Goal: Find specific page/section: Find specific page/section

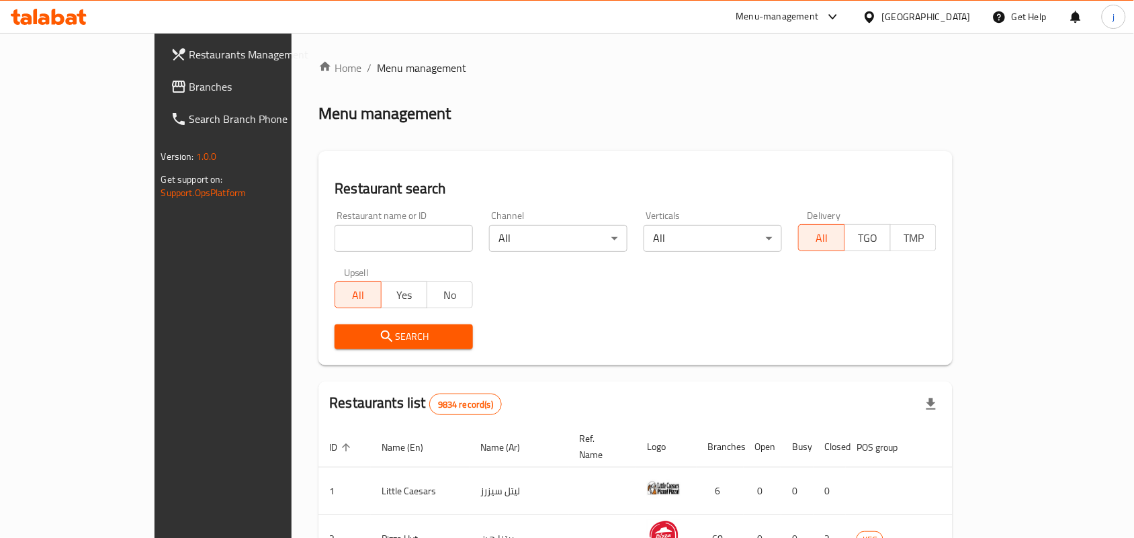
click at [490, 95] on div "Home / Menu management Menu management Restaurant search Restaurant name or ID …" at bounding box center [635, 481] width 634 height 843
click at [944, 15] on div "[GEOGRAPHIC_DATA]" at bounding box center [926, 16] width 89 height 15
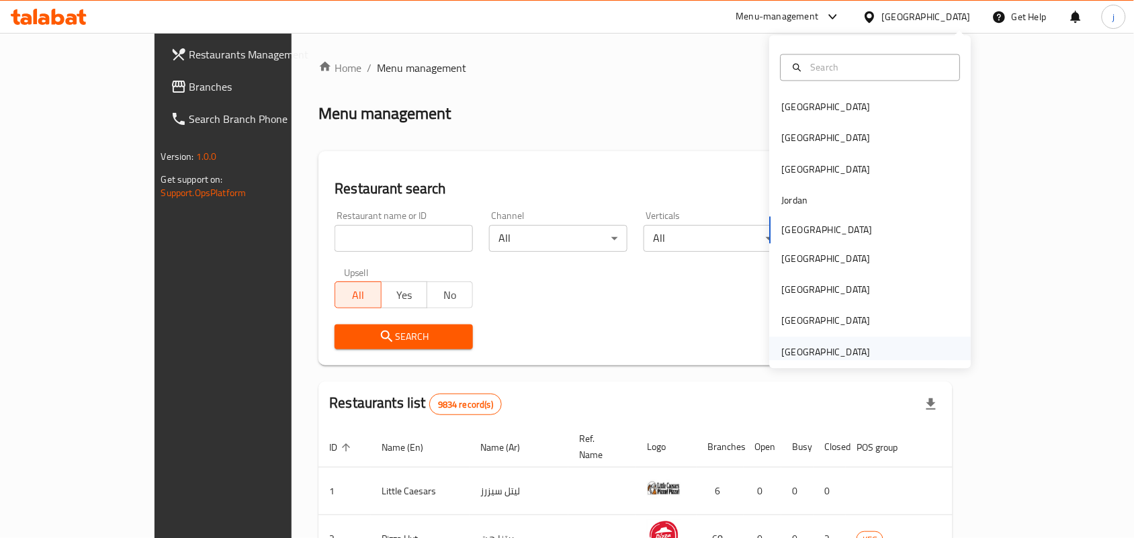
click at [793, 347] on div "[GEOGRAPHIC_DATA]" at bounding box center [826, 352] width 89 height 15
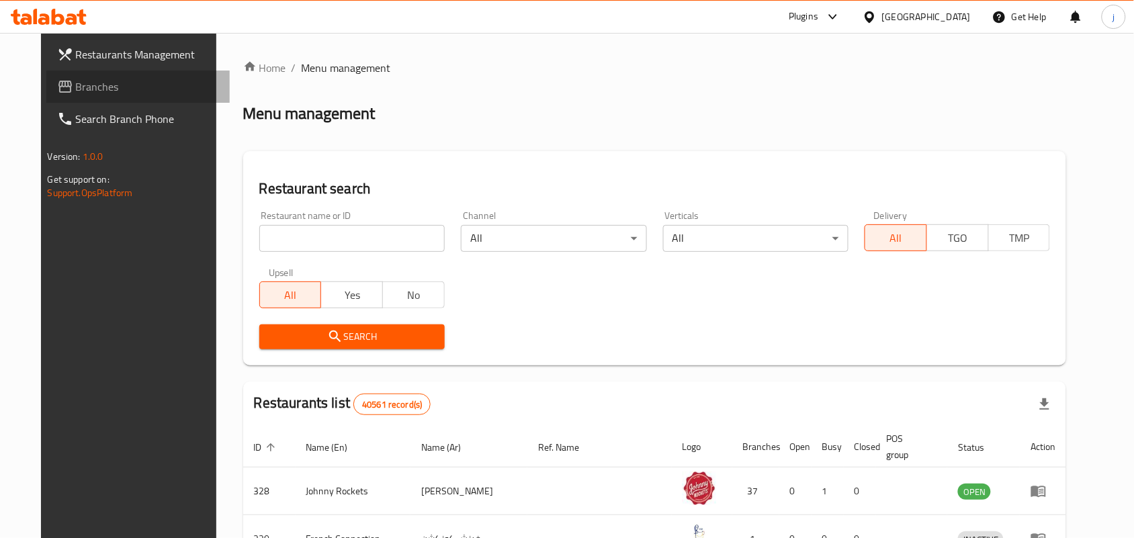
click at [57, 79] on span at bounding box center [66, 87] width 19 height 16
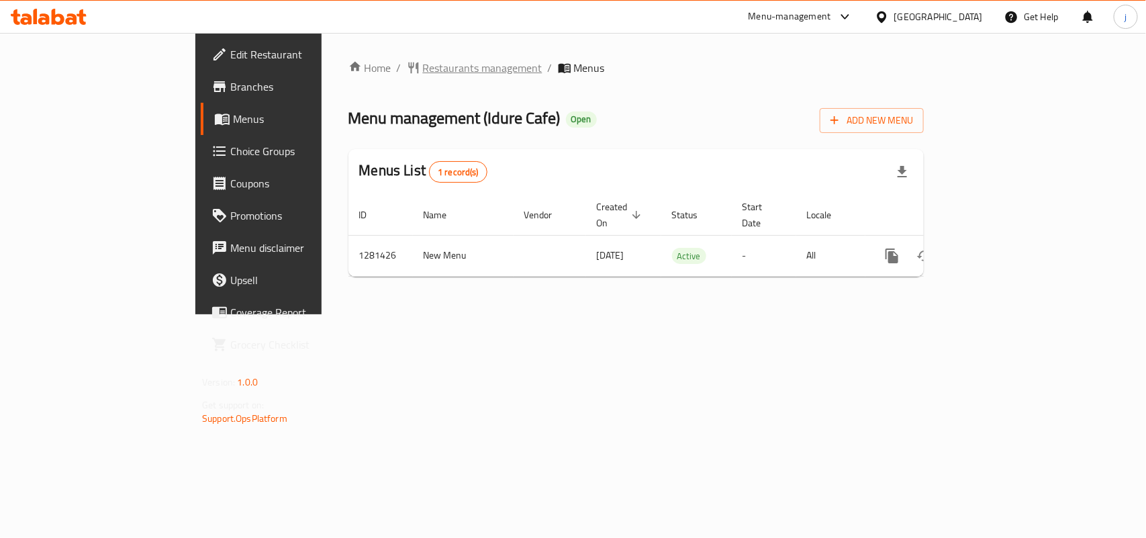
click at [423, 64] on span "Restaurants management" at bounding box center [483, 68] width 120 height 16
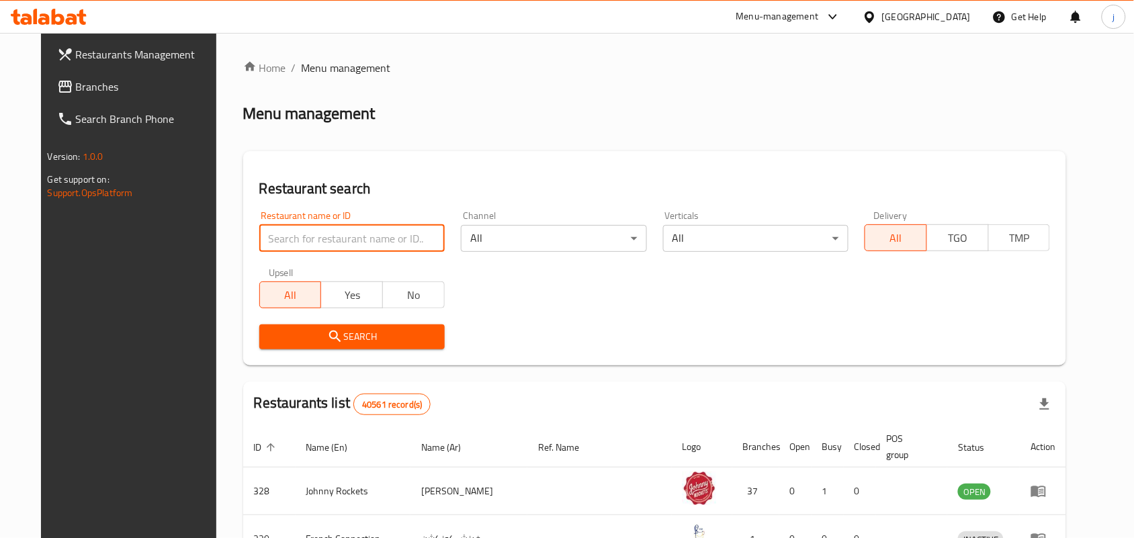
click at [320, 238] on input "search" at bounding box center [351, 238] width 185 height 27
paste input "694381"
type input "694381"
click button "Search" at bounding box center [351, 336] width 185 height 25
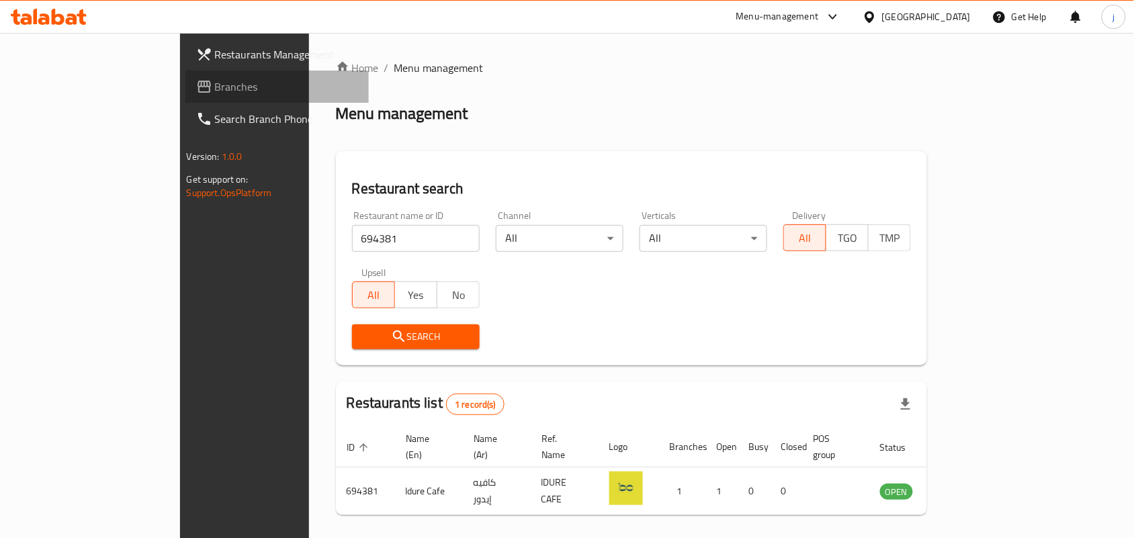
click at [215, 87] on span "Branches" at bounding box center [287, 87] width 144 height 16
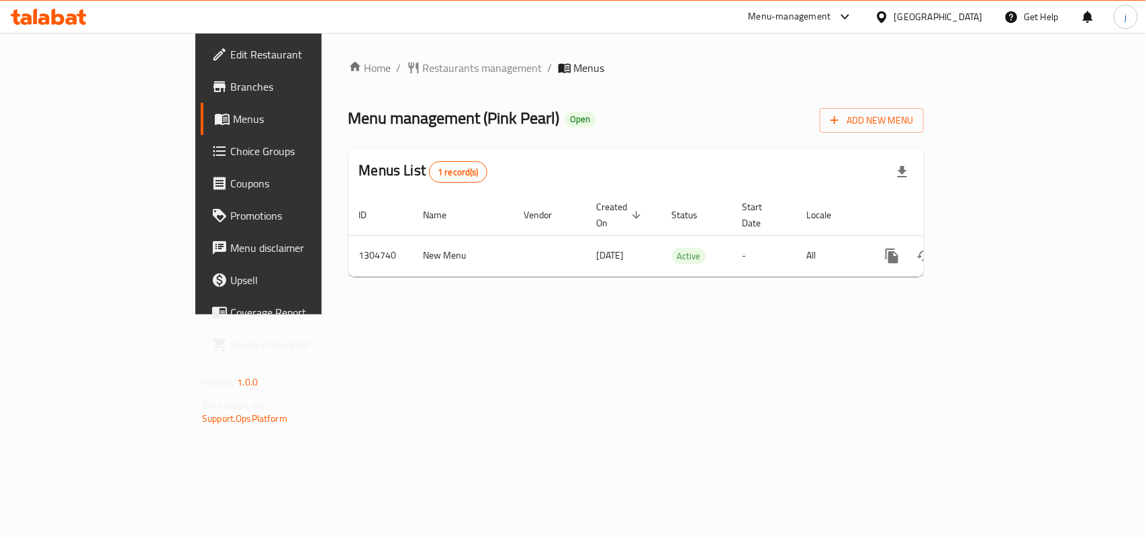
click at [423, 69] on span "Restaurants management" at bounding box center [483, 68] width 120 height 16
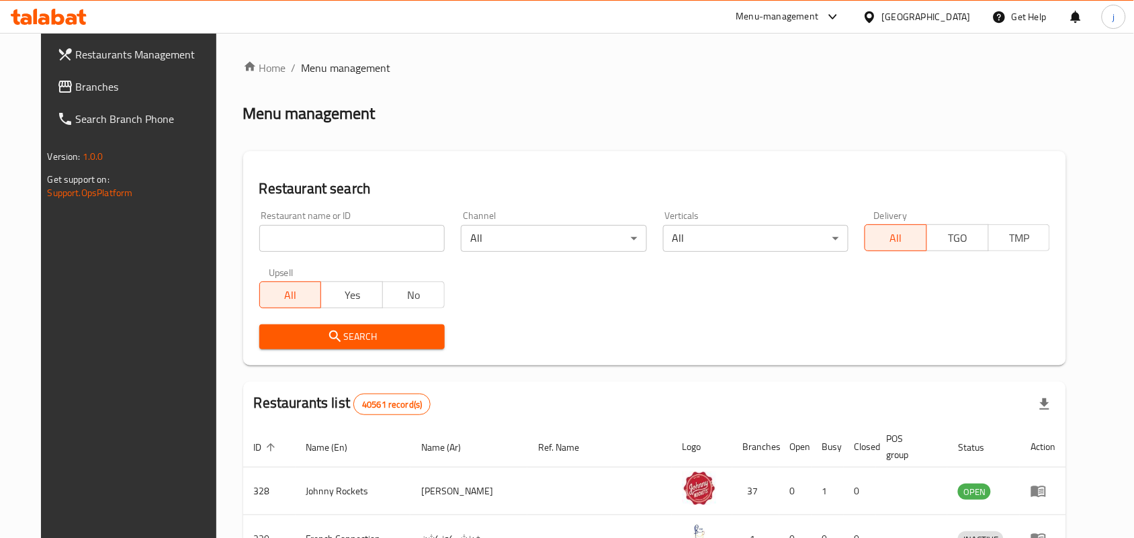
click at [359, 240] on input "search" at bounding box center [351, 238] width 185 height 27
paste input "703393"
type input "703393"
click button "Search" at bounding box center [351, 336] width 185 height 25
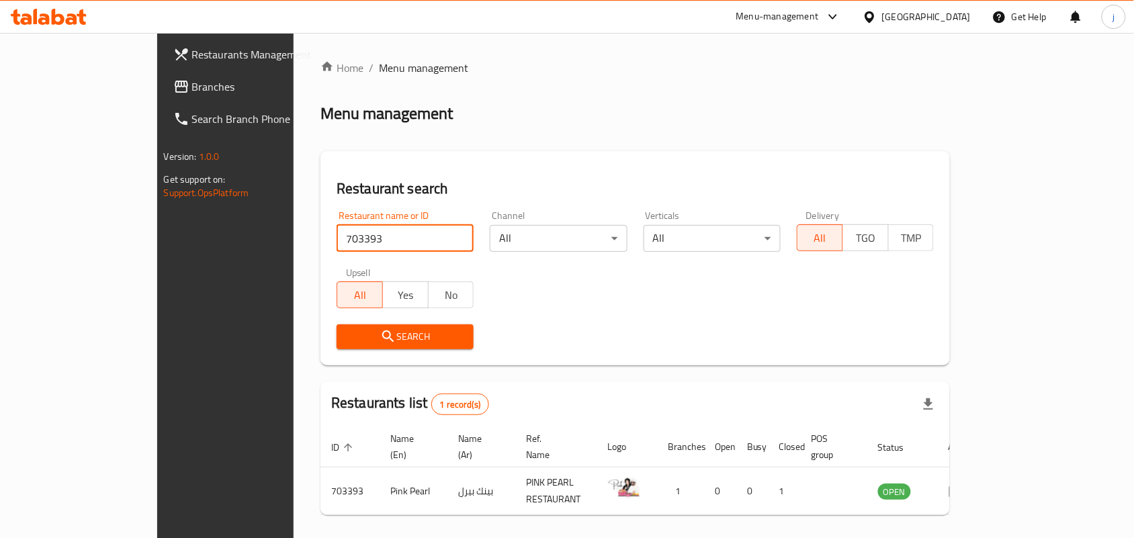
click at [192, 89] on span "Branches" at bounding box center [264, 87] width 144 height 16
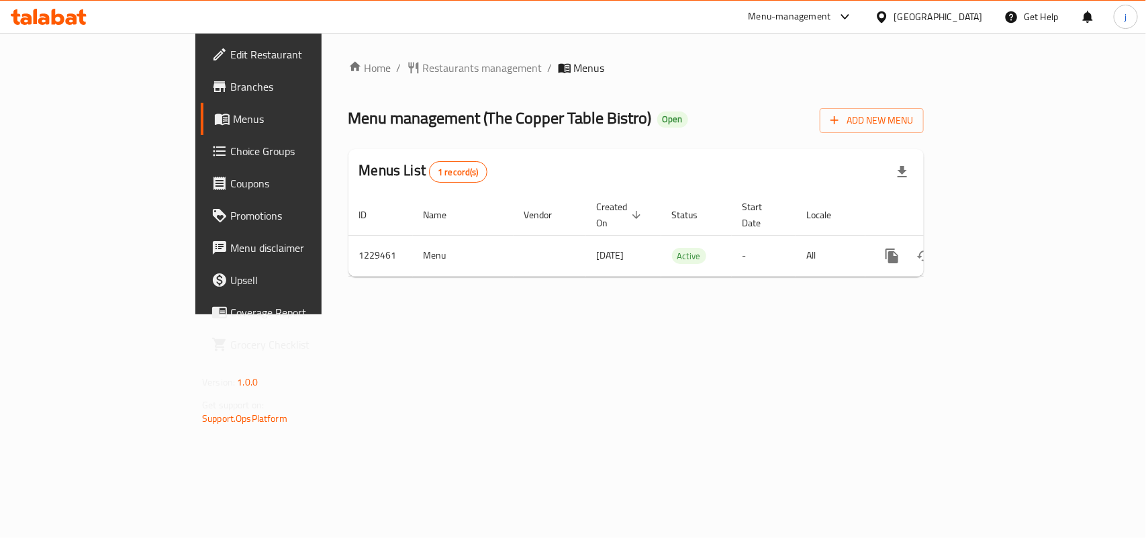
click at [423, 68] on span "Restaurants management" at bounding box center [483, 68] width 120 height 16
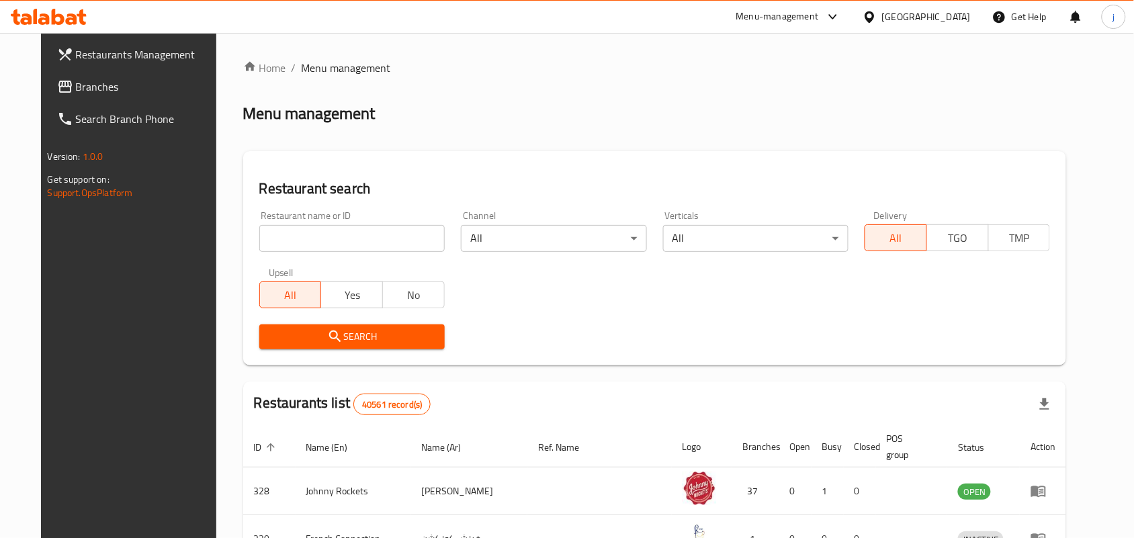
click at [333, 234] on input "search" at bounding box center [351, 238] width 185 height 27
paste input "676706"
type input "676706"
click button "Search" at bounding box center [351, 336] width 185 height 25
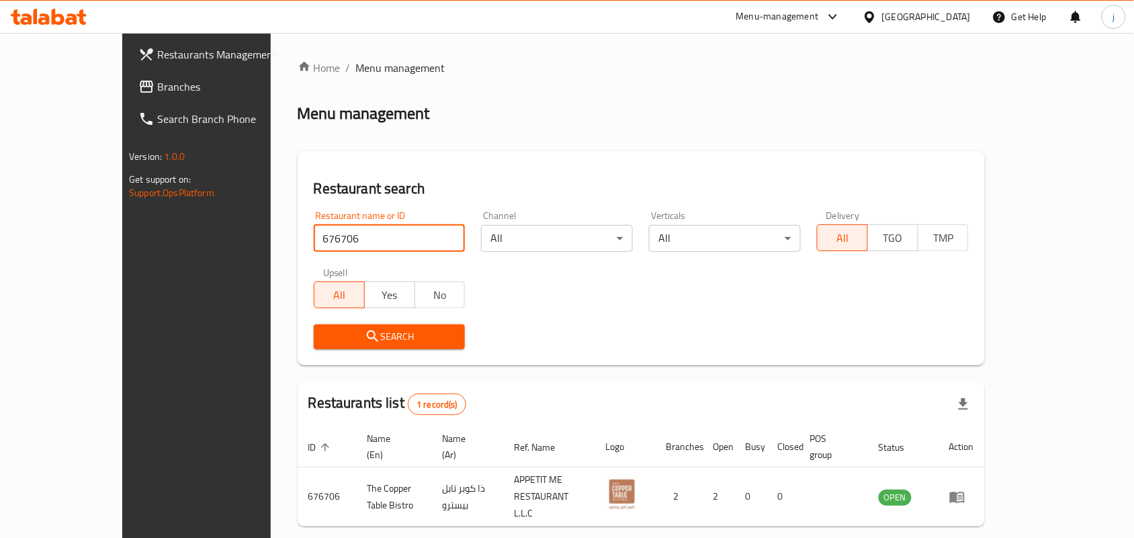
click at [157, 85] on span "Branches" at bounding box center [229, 87] width 144 height 16
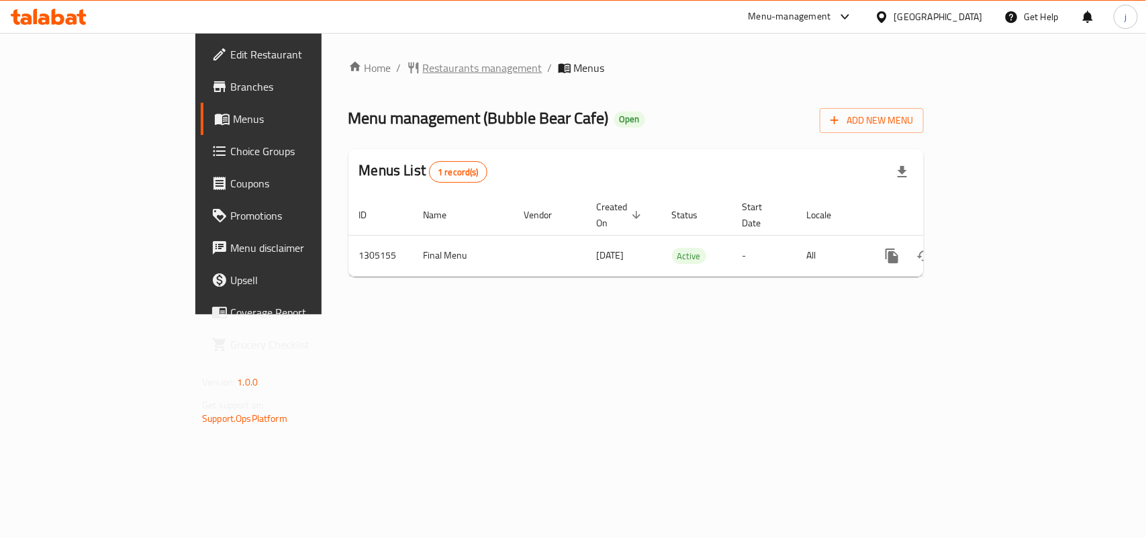
click at [423, 62] on span "Restaurants management" at bounding box center [483, 68] width 120 height 16
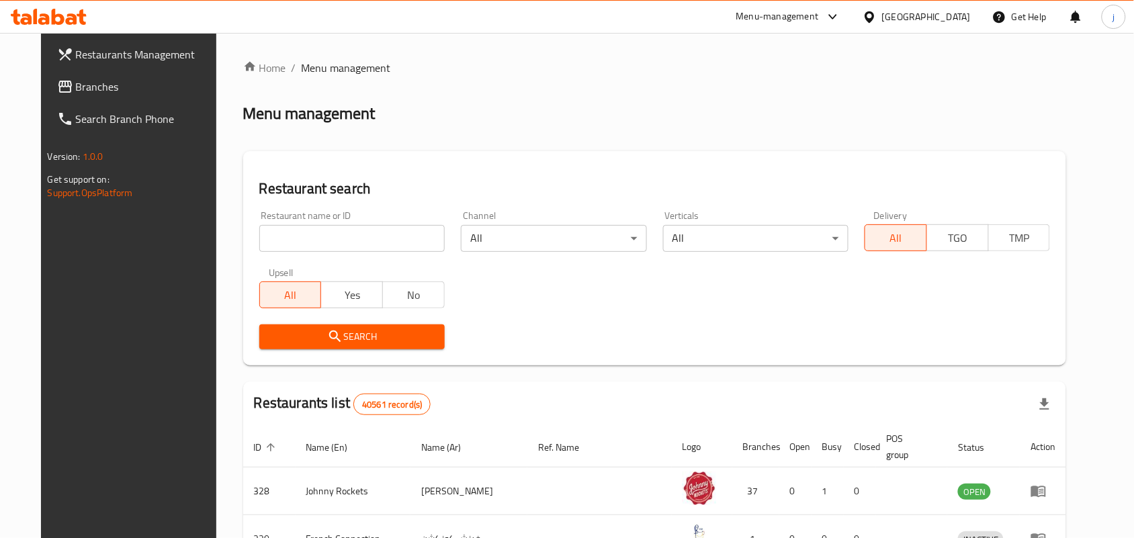
click at [387, 243] on input "search" at bounding box center [351, 238] width 185 height 27
paste input "703485"
type input "703485"
click button "Search" at bounding box center [351, 336] width 185 height 25
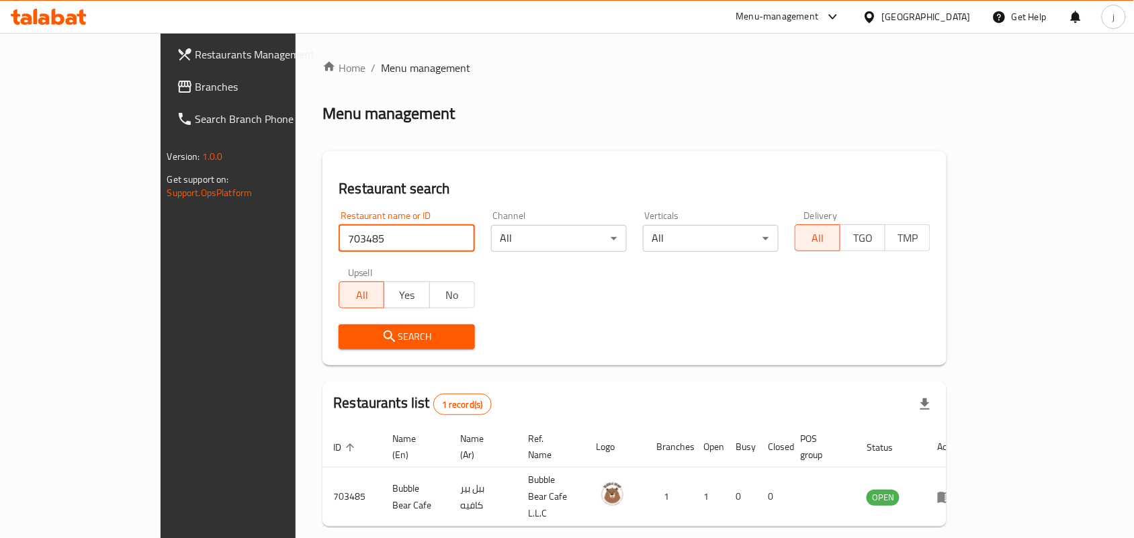
click at [177, 83] on icon at bounding box center [185, 87] width 16 height 16
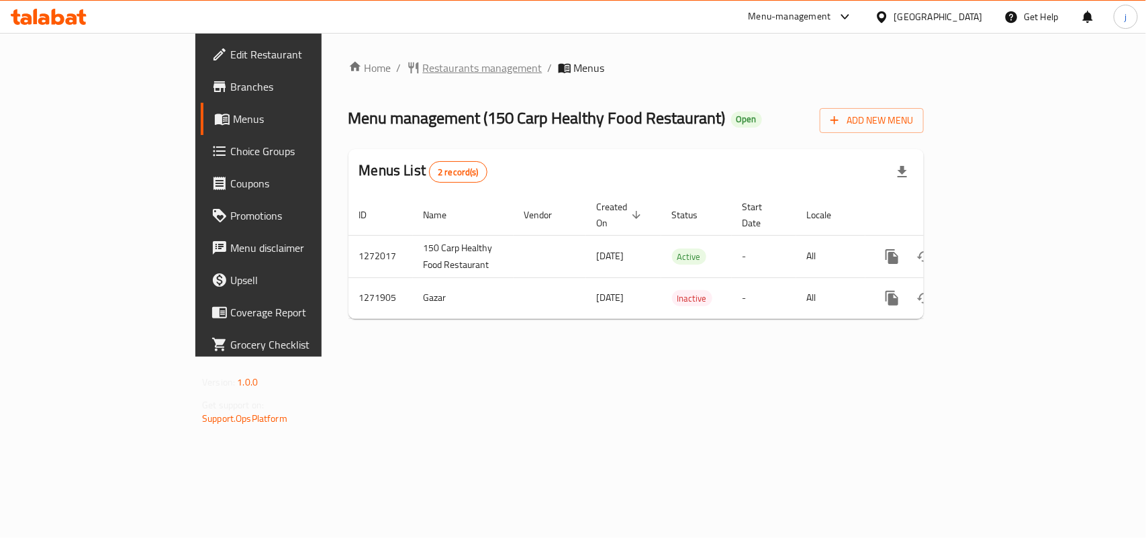
click at [423, 69] on span "Restaurants management" at bounding box center [483, 68] width 120 height 16
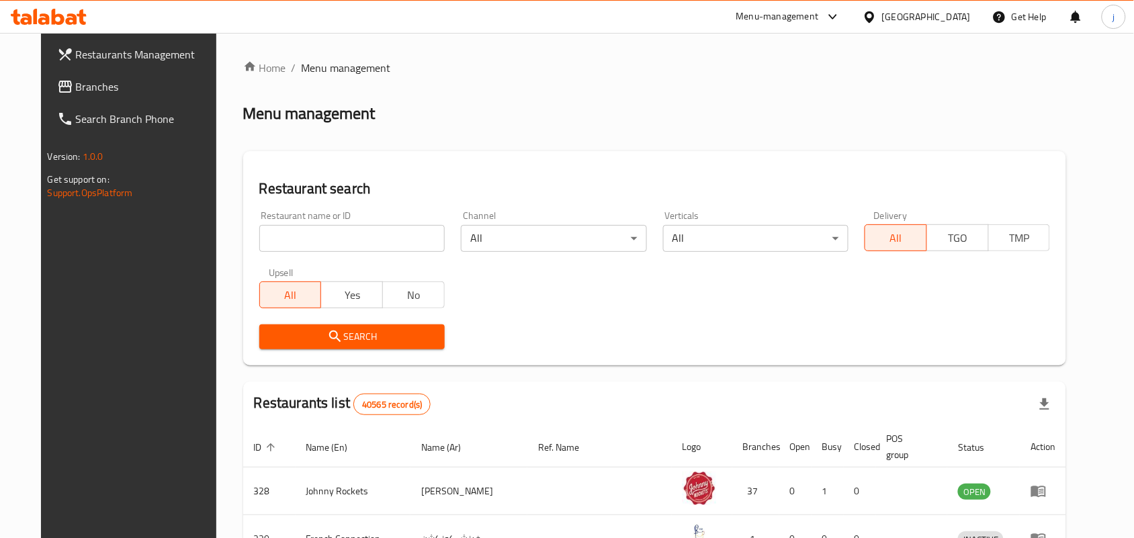
click at [354, 238] on input "search" at bounding box center [351, 238] width 185 height 27
paste input "690011"
type input "690011"
click button "Search" at bounding box center [351, 336] width 185 height 25
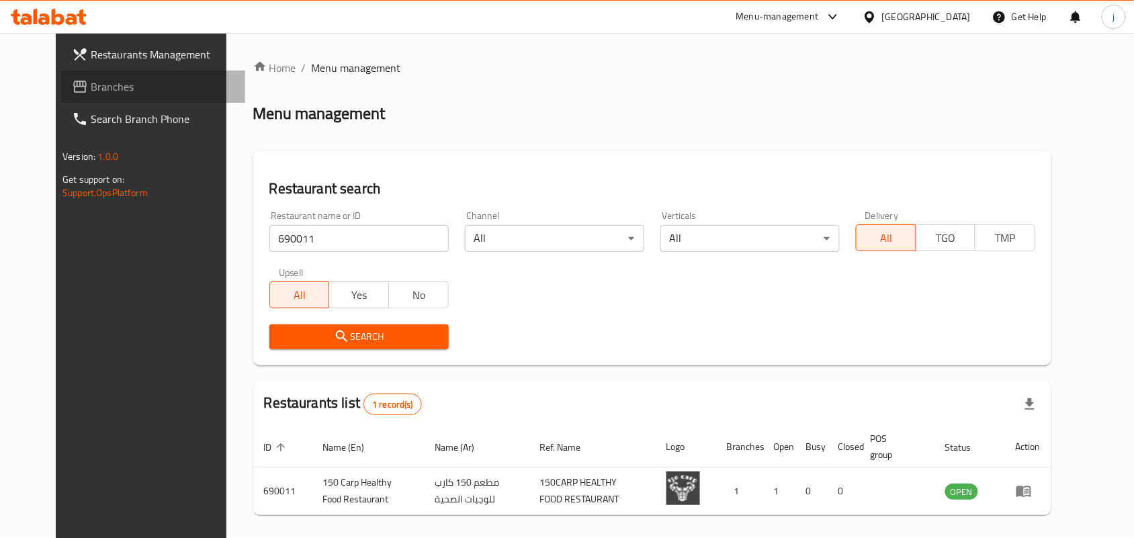
click at [91, 91] on span "Branches" at bounding box center [163, 87] width 144 height 16
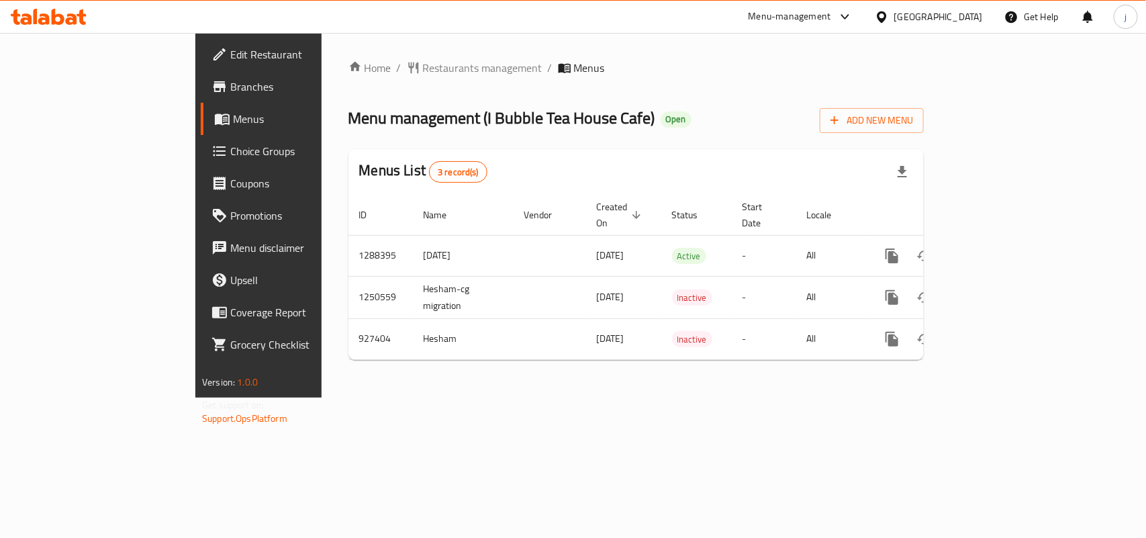
click at [423, 60] on span "Restaurants management" at bounding box center [483, 68] width 120 height 16
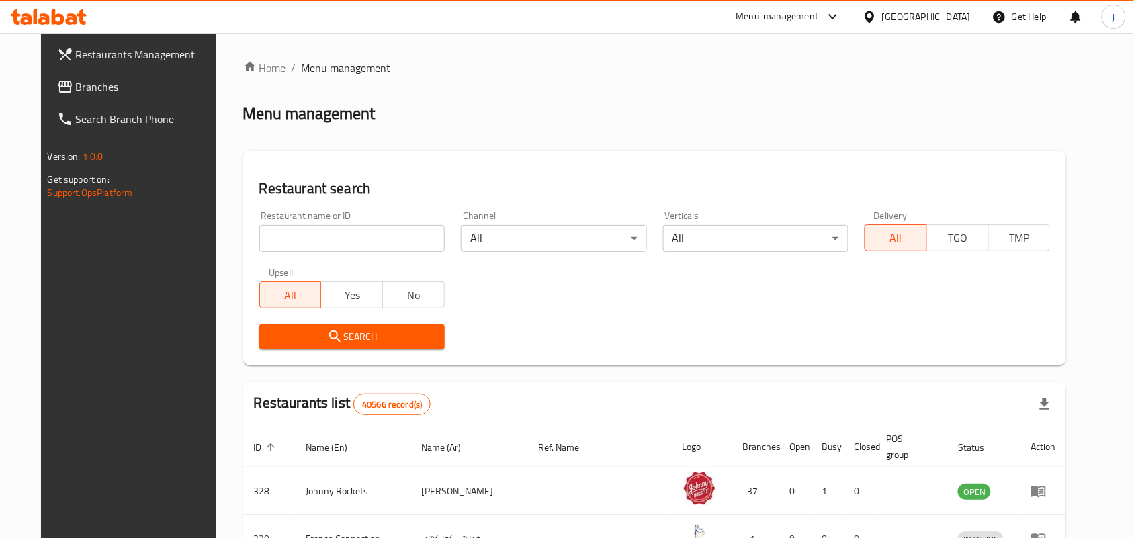
click at [330, 235] on input "search" at bounding box center [351, 238] width 185 height 27
paste input "658825"
type input "658825"
click button "Search" at bounding box center [351, 336] width 185 height 25
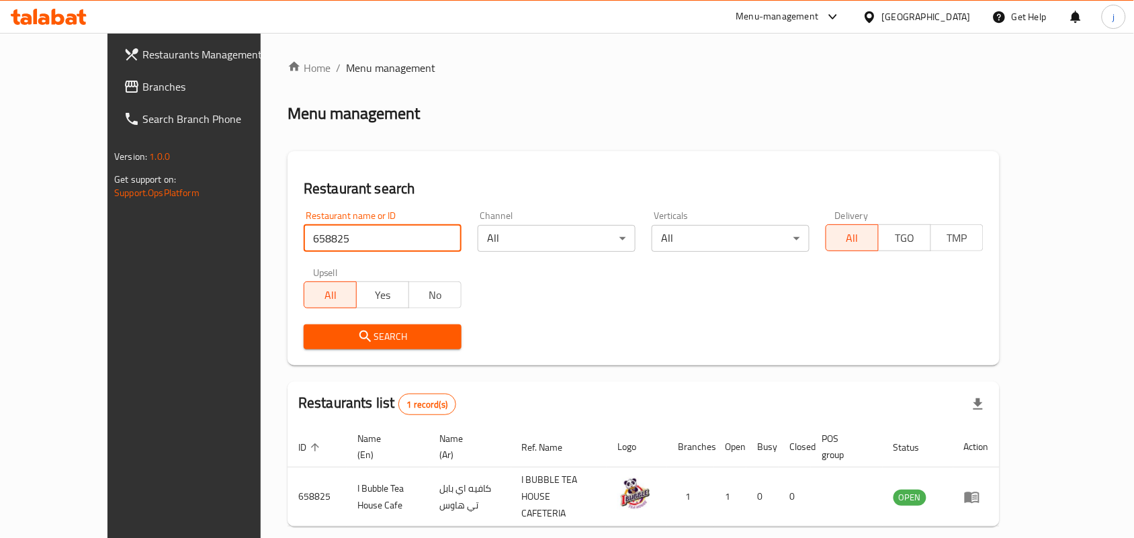
click at [880, 15] on div at bounding box center [871, 16] width 19 height 15
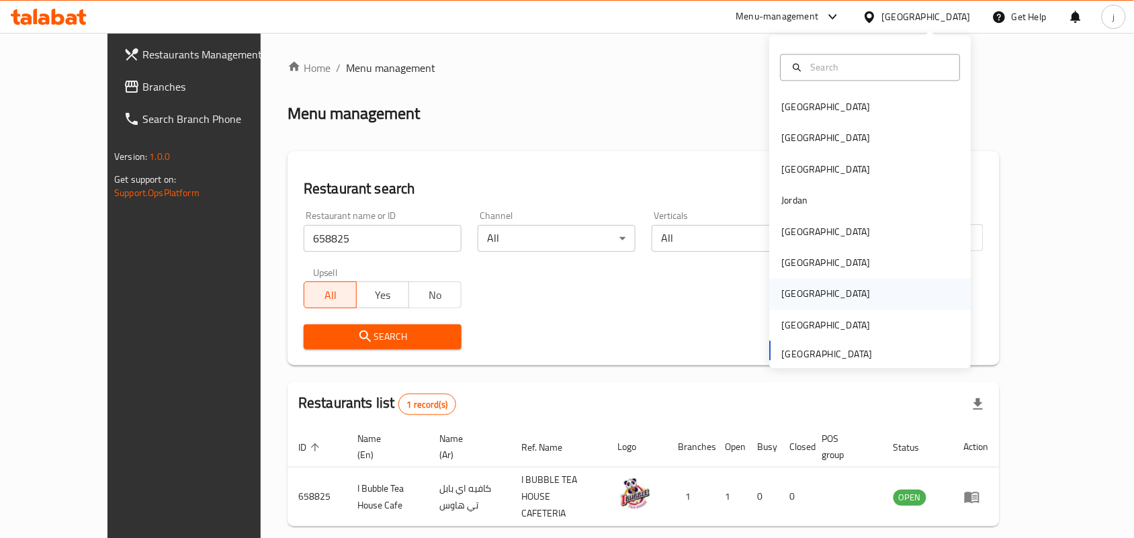
click at [794, 290] on div "[GEOGRAPHIC_DATA]" at bounding box center [826, 294] width 110 height 31
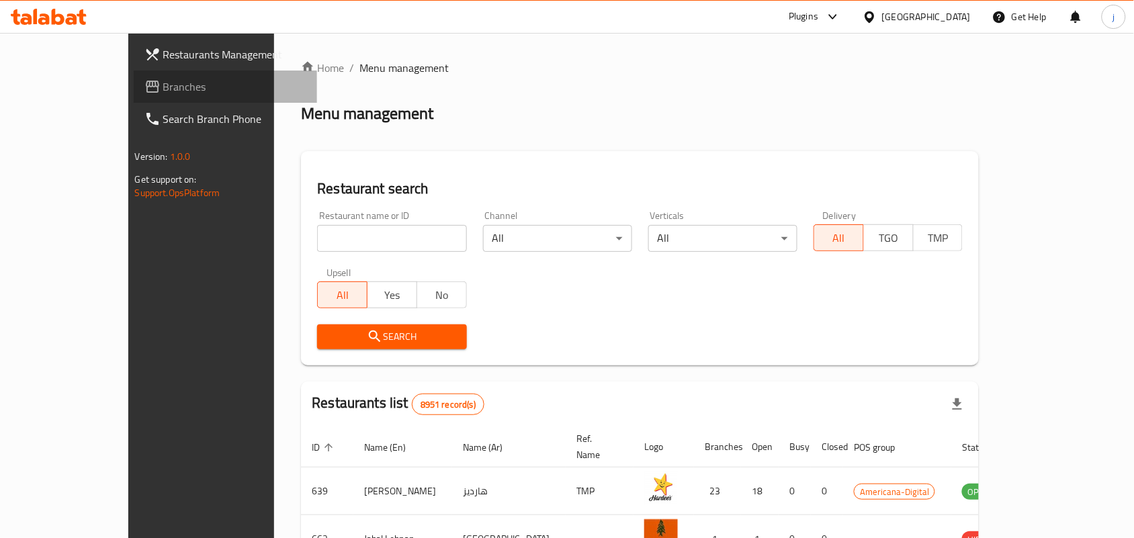
click at [163, 86] on span "Branches" at bounding box center [235, 87] width 144 height 16
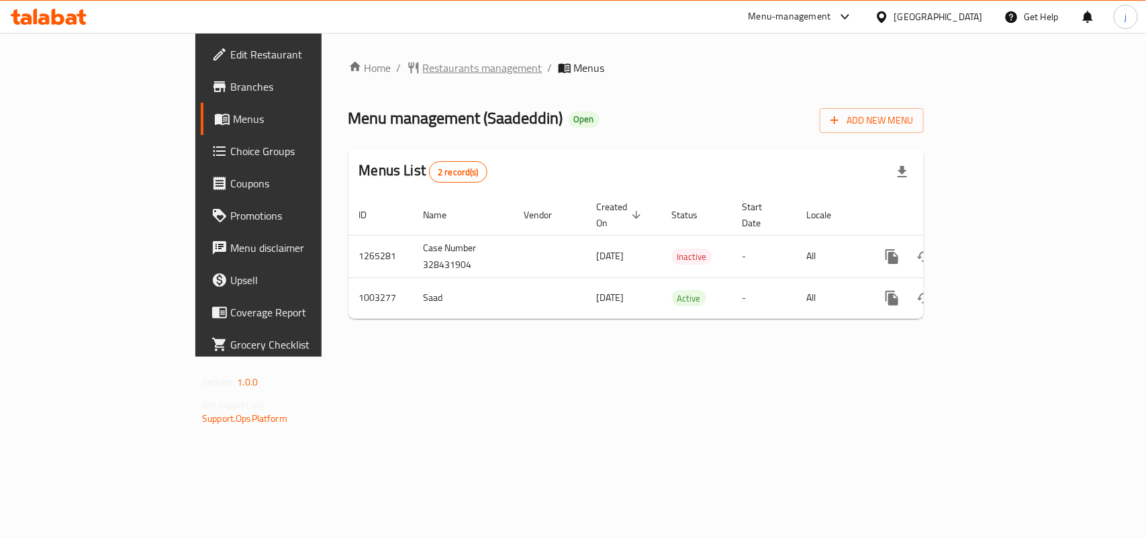
click at [423, 68] on span "Restaurants management" at bounding box center [483, 68] width 120 height 16
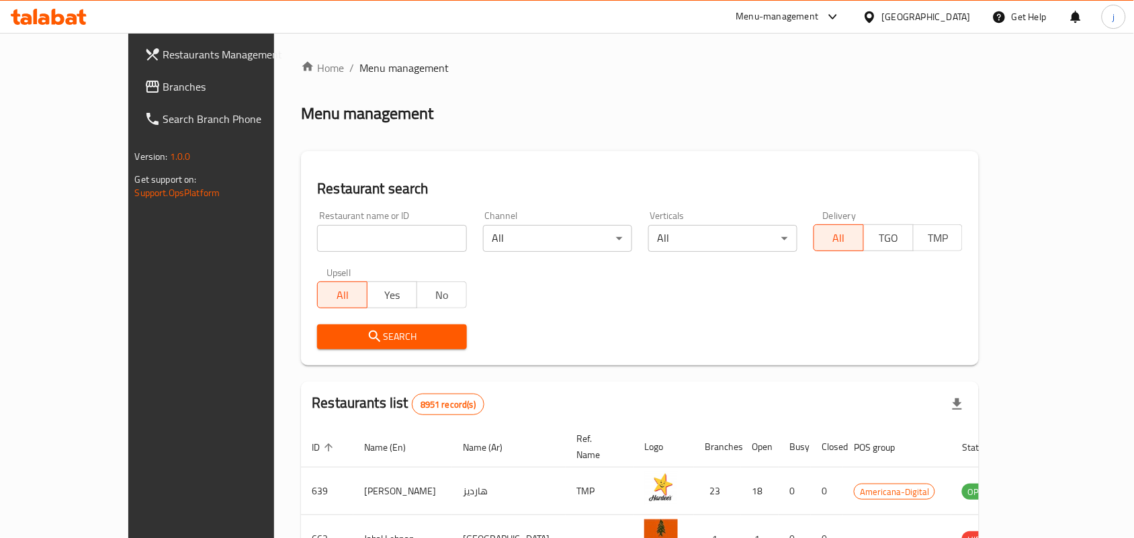
click at [332, 236] on input "search" at bounding box center [391, 238] width 149 height 27
paste input "660584"
type input "660584"
click button "Search" at bounding box center [391, 336] width 149 height 25
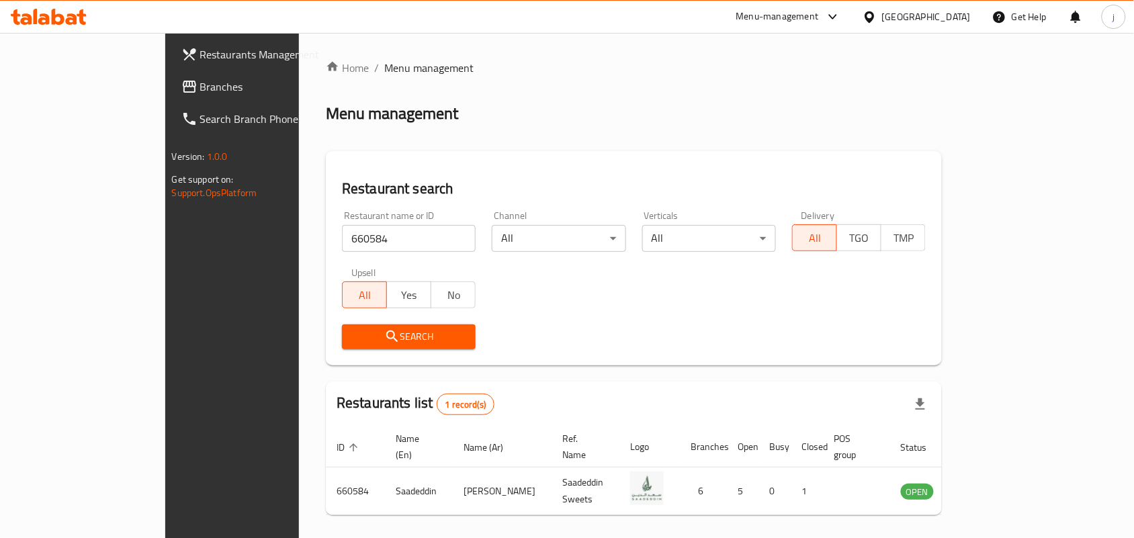
click at [876, 12] on icon at bounding box center [869, 17] width 14 height 14
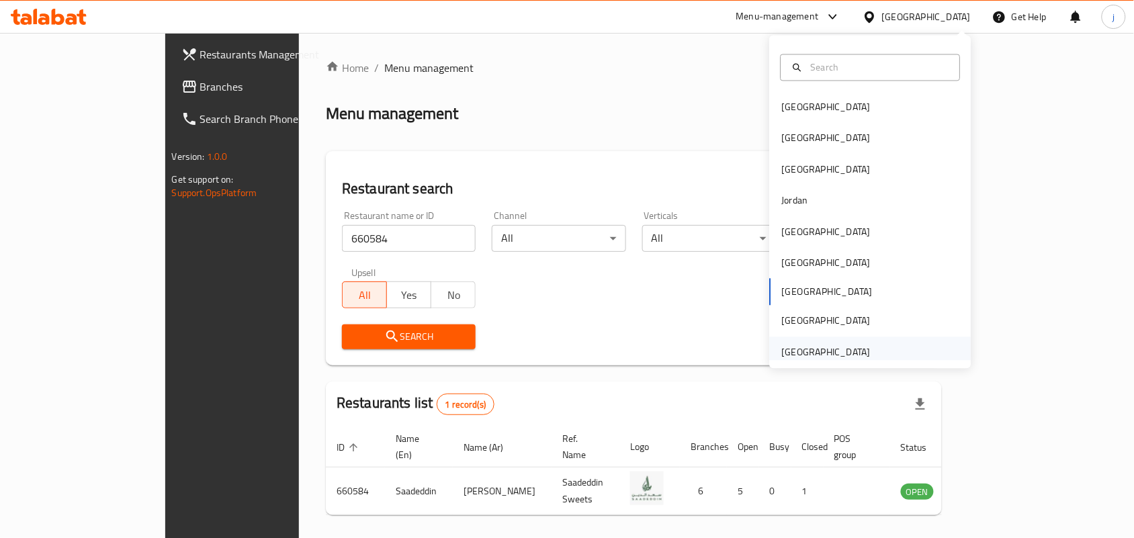
click at [841, 351] on div "[GEOGRAPHIC_DATA]" at bounding box center [826, 352] width 89 height 15
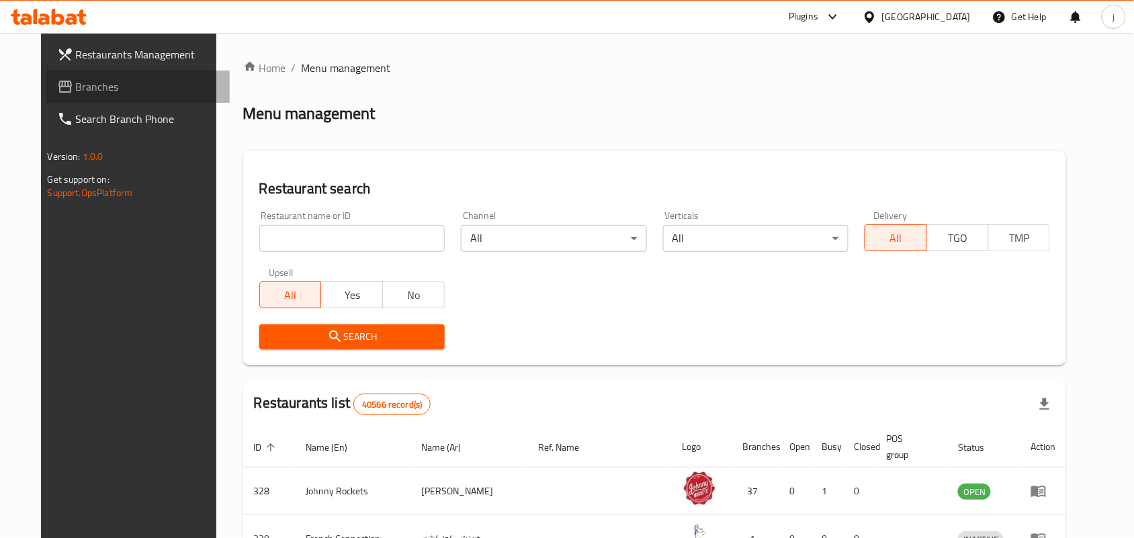
click at [46, 77] on link "Branches" at bounding box center [138, 87] width 184 height 32
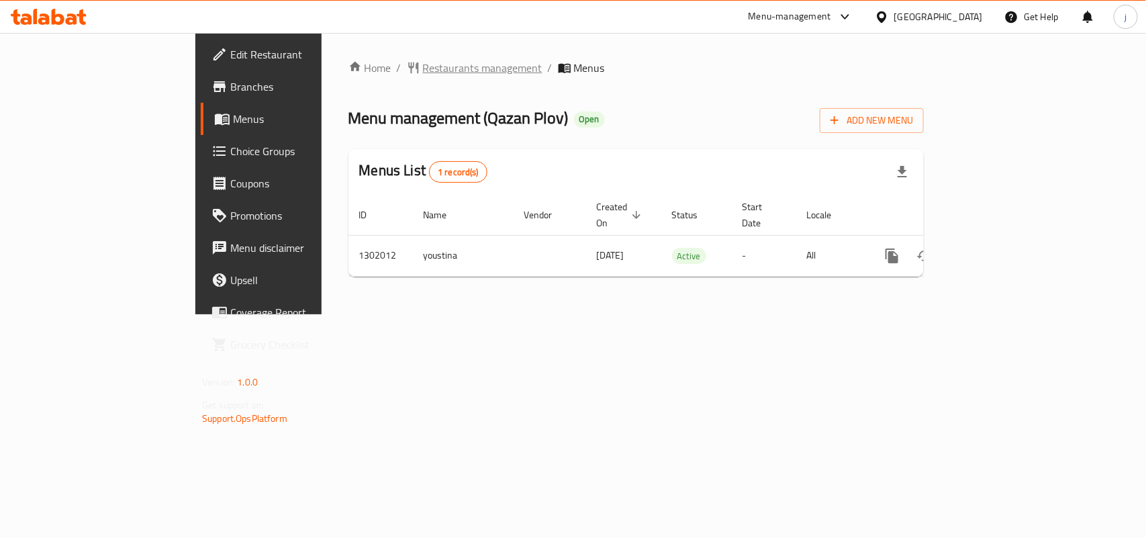
click at [423, 64] on span "Restaurants management" at bounding box center [483, 68] width 120 height 16
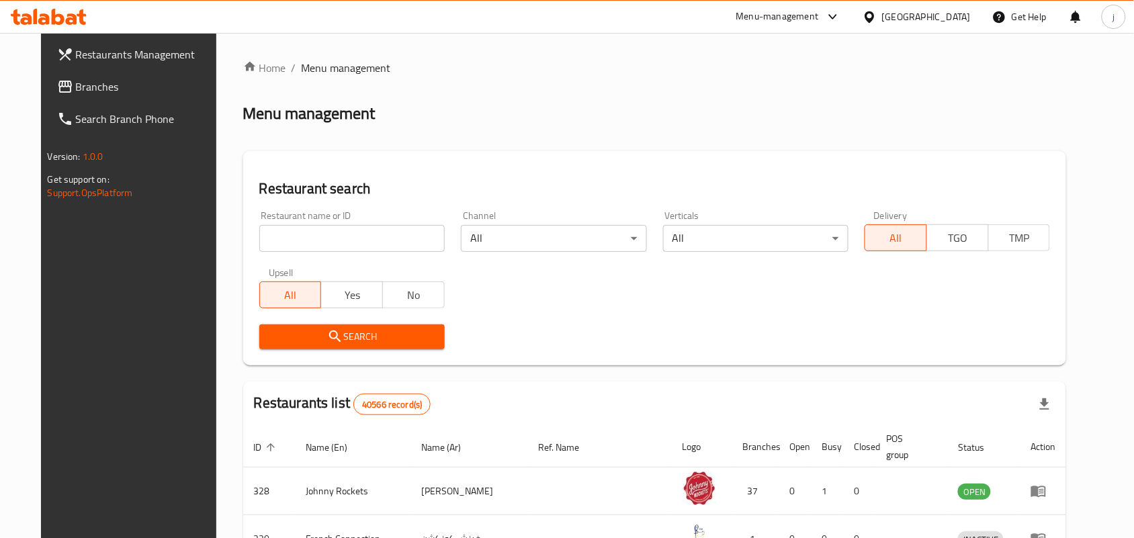
click at [375, 240] on input "search" at bounding box center [351, 238] width 185 height 27
paste input "702260"
type input "702260"
click button "Search" at bounding box center [351, 336] width 185 height 25
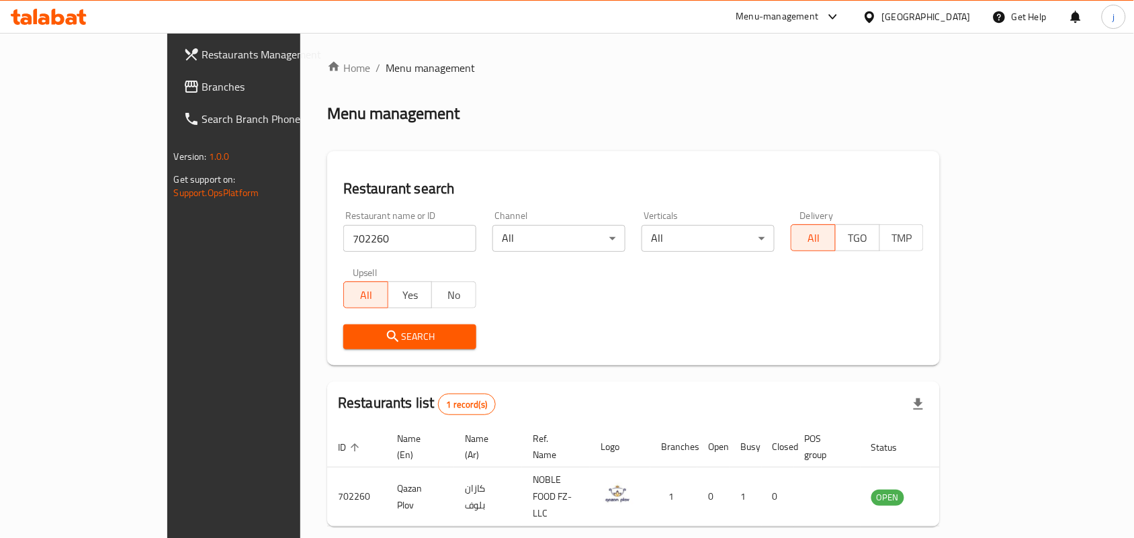
click at [868, 13] on icon at bounding box center [868, 16] width 9 height 11
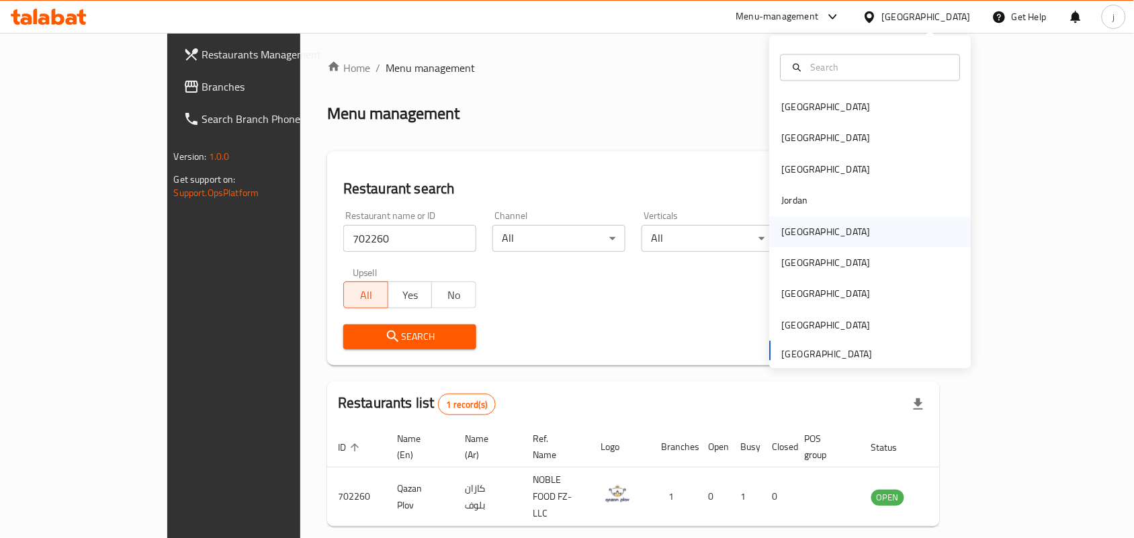
click at [798, 230] on div "[GEOGRAPHIC_DATA]" at bounding box center [826, 231] width 110 height 31
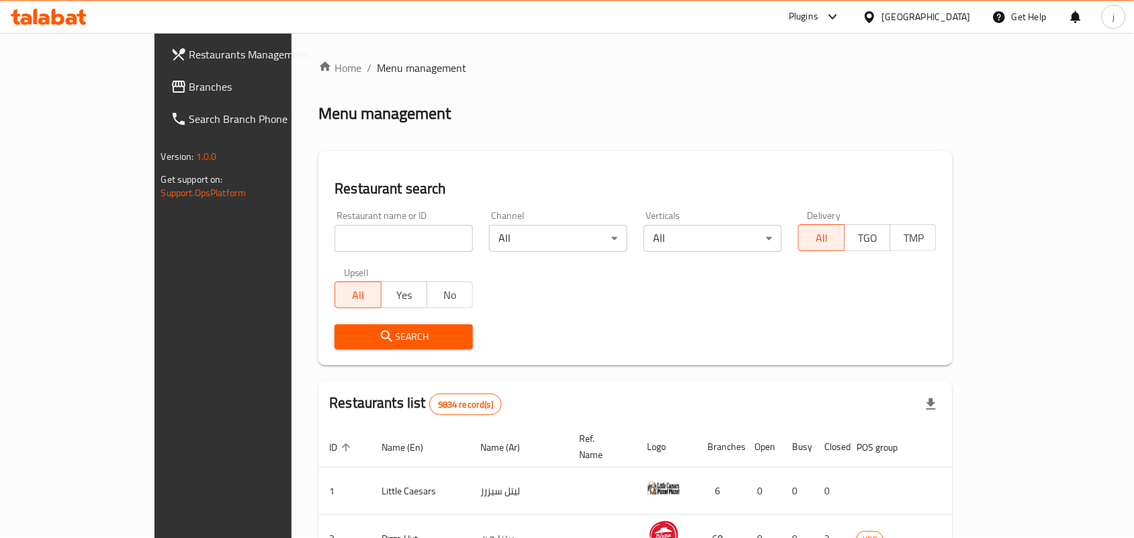
click at [189, 92] on span "Branches" at bounding box center [261, 87] width 144 height 16
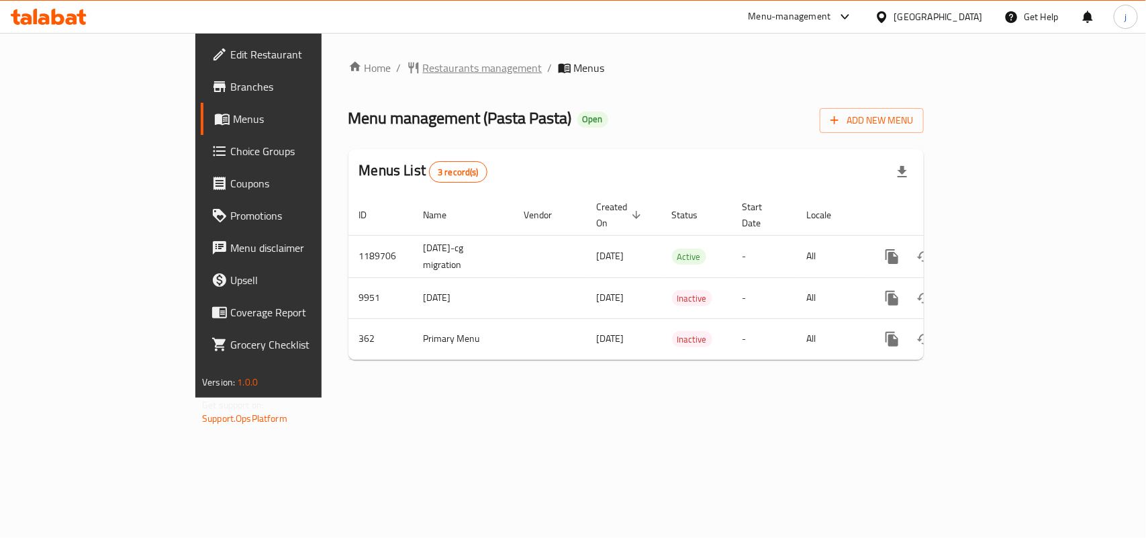
click at [423, 65] on span "Restaurants management" at bounding box center [483, 68] width 120 height 16
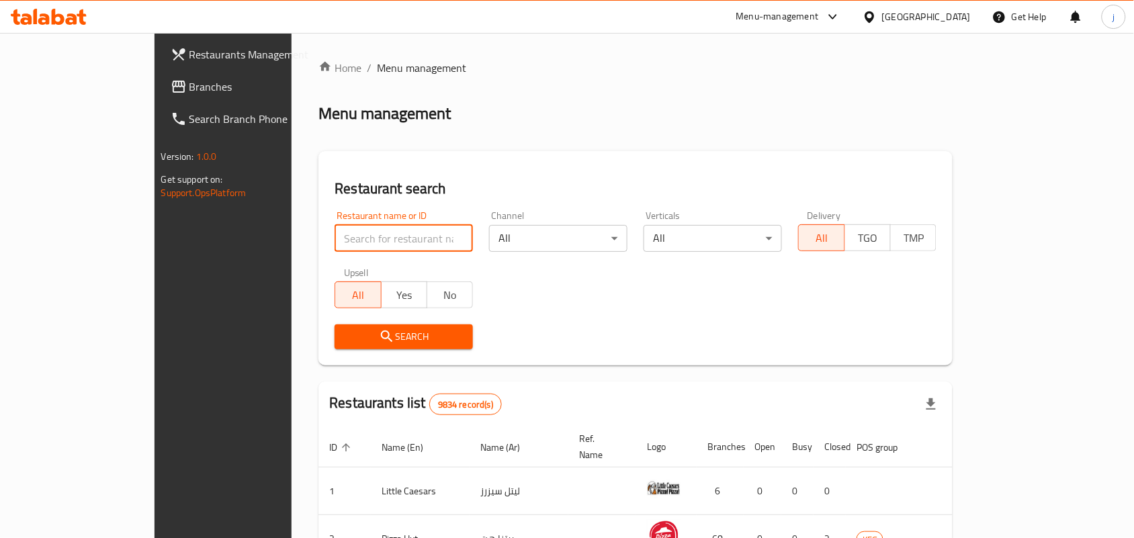
click at [334, 228] on input "search" at bounding box center [403, 238] width 138 height 27
paste input "317"
type input "317"
click button "Search" at bounding box center [403, 336] width 138 height 25
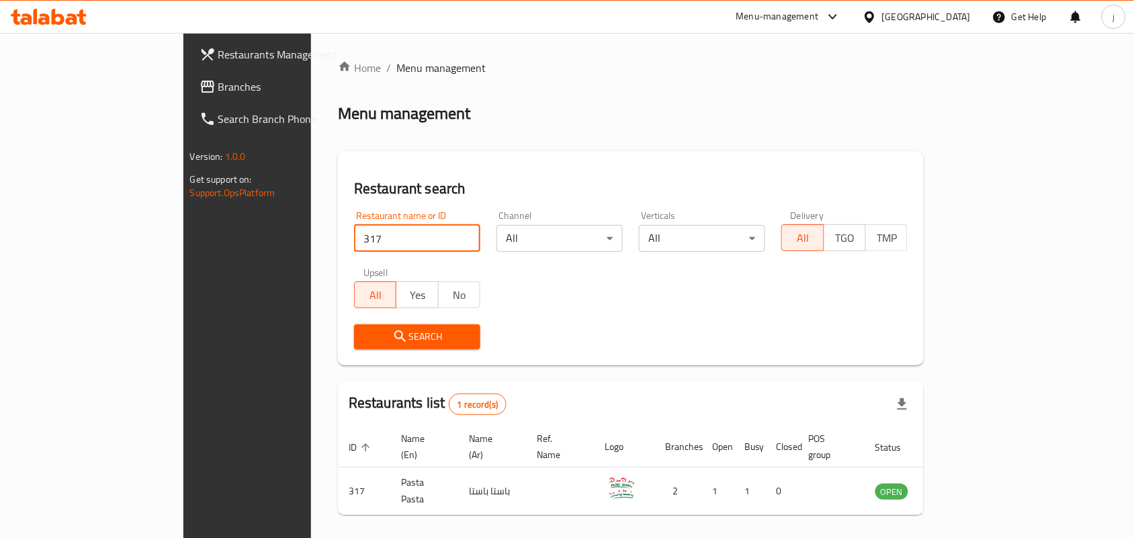
click at [948, 18] on div "[GEOGRAPHIC_DATA]" at bounding box center [926, 16] width 89 height 15
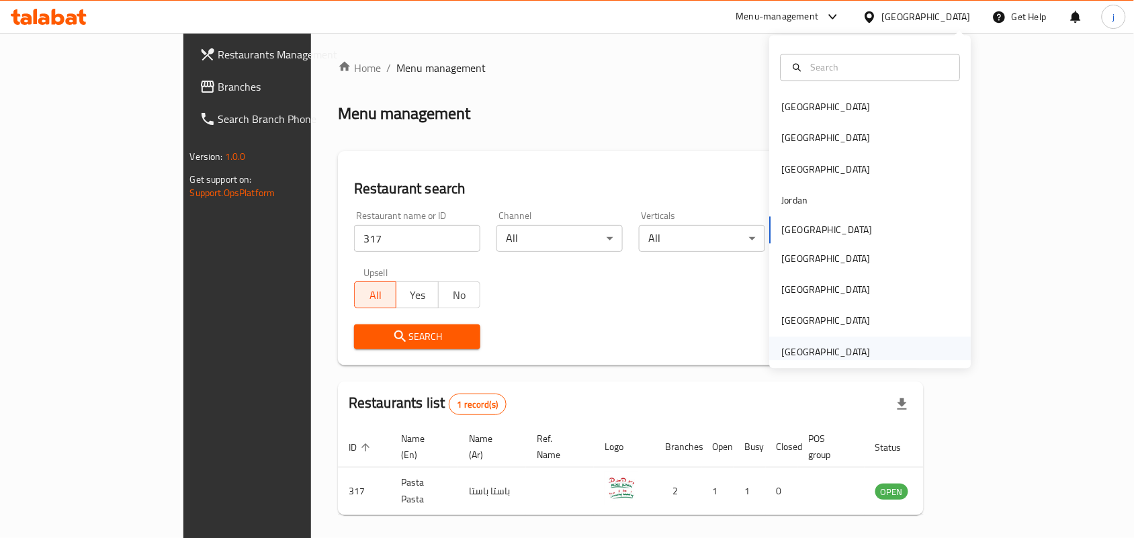
click at [856, 356] on div "[GEOGRAPHIC_DATA]" at bounding box center [826, 351] width 110 height 31
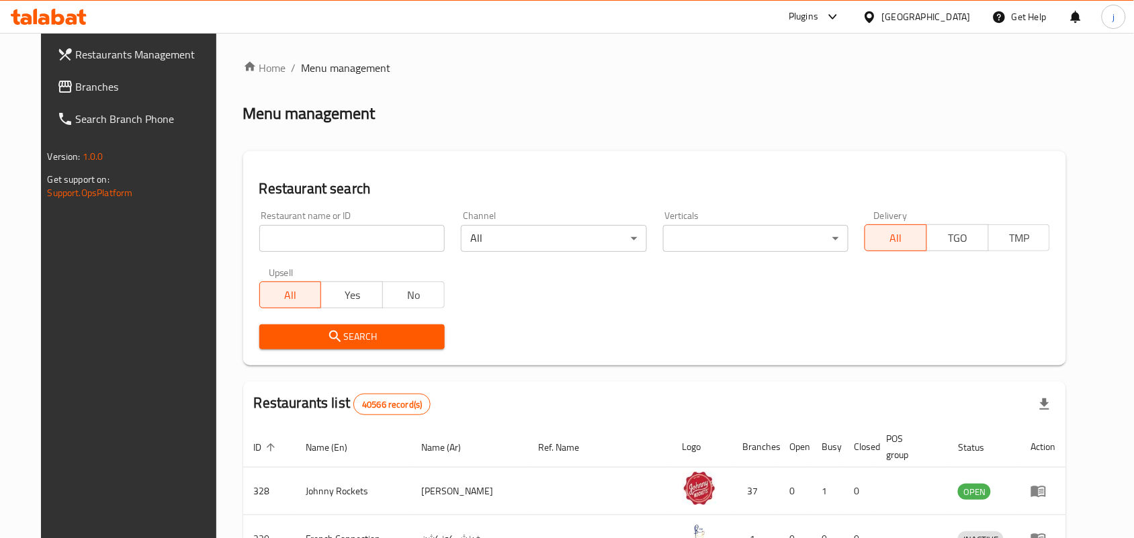
click at [76, 89] on span "Branches" at bounding box center [148, 87] width 144 height 16
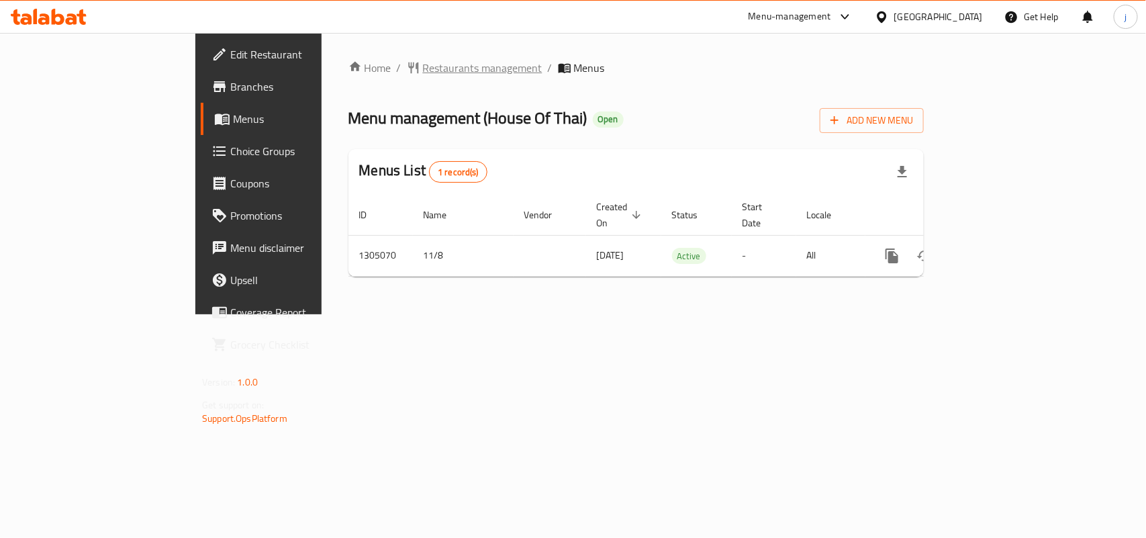
click at [423, 67] on span "Restaurants management" at bounding box center [483, 68] width 120 height 16
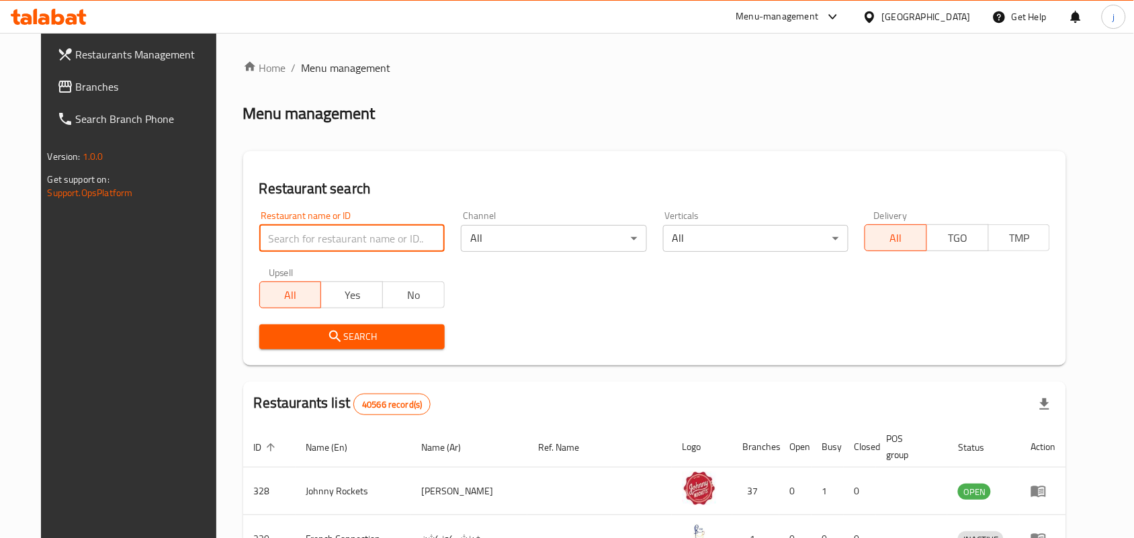
click at [316, 230] on input "search" at bounding box center [351, 238] width 185 height 27
paste input "703527"
type input "703527"
click button "Search" at bounding box center [351, 336] width 185 height 25
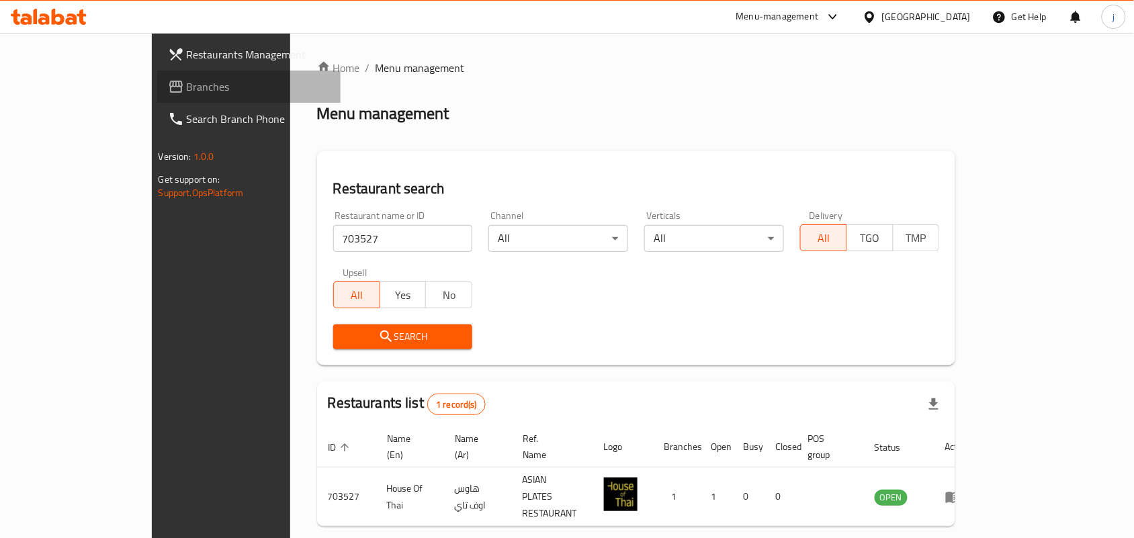
click at [187, 81] on span "Branches" at bounding box center [259, 87] width 144 height 16
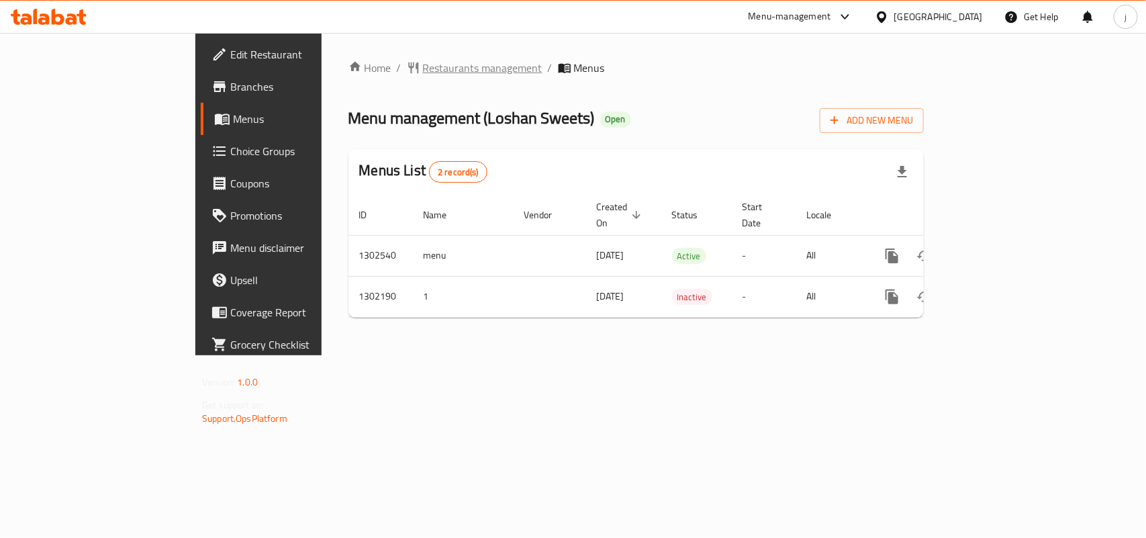
click at [423, 72] on span "Restaurants management" at bounding box center [483, 68] width 120 height 16
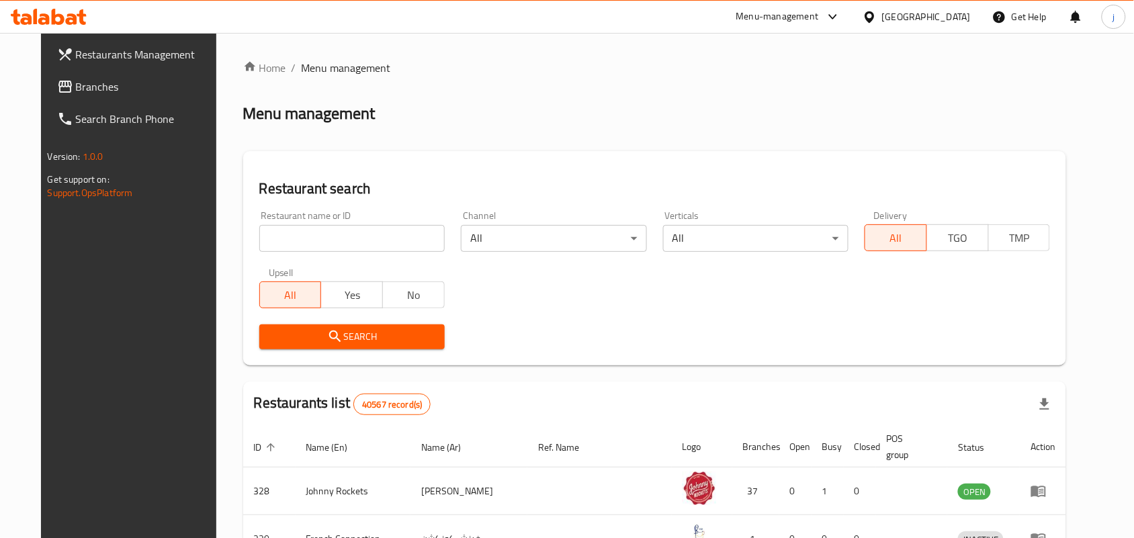
click at [397, 245] on input "search" at bounding box center [351, 238] width 185 height 27
paste input "702327"
type input "702327"
click button "Search" at bounding box center [351, 336] width 185 height 25
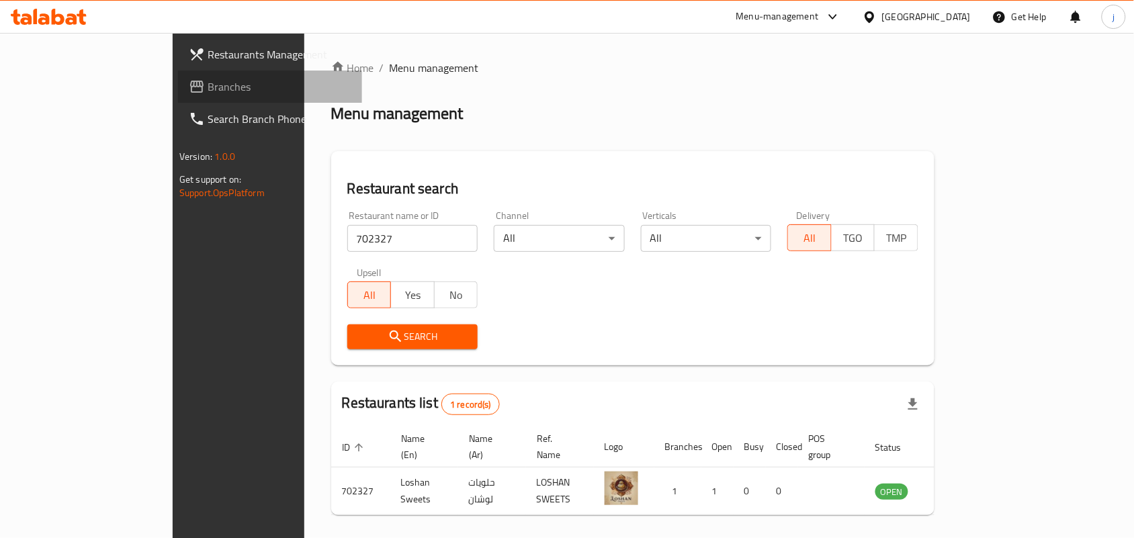
click at [208, 83] on span "Branches" at bounding box center [280, 87] width 144 height 16
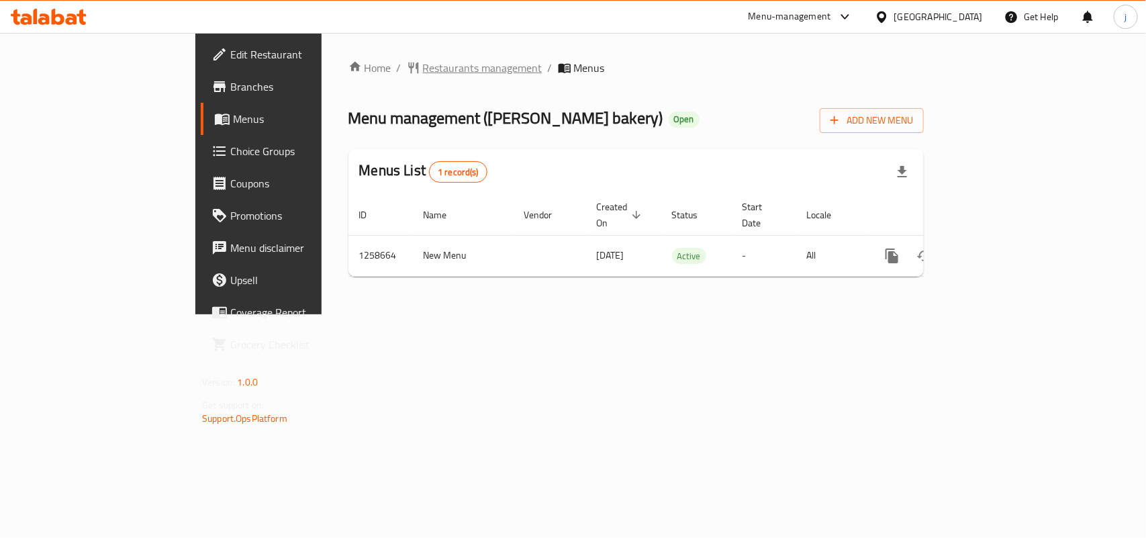
click at [423, 75] on span "Restaurants management" at bounding box center [483, 68] width 120 height 16
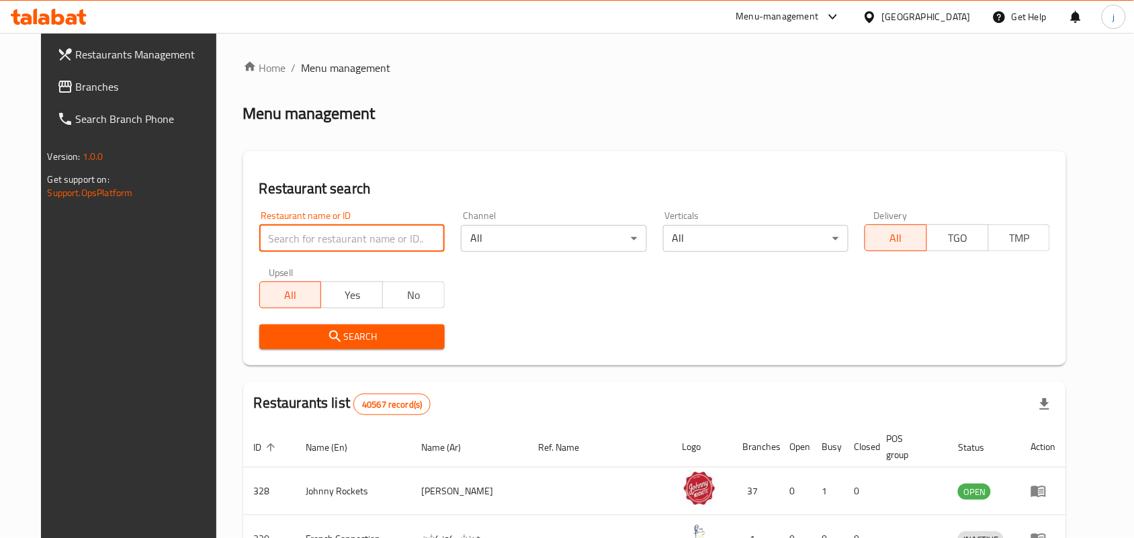
click at [354, 235] on input "search" at bounding box center [351, 238] width 185 height 27
paste input "684091"
type input "684091"
click button "Search" at bounding box center [351, 336] width 185 height 25
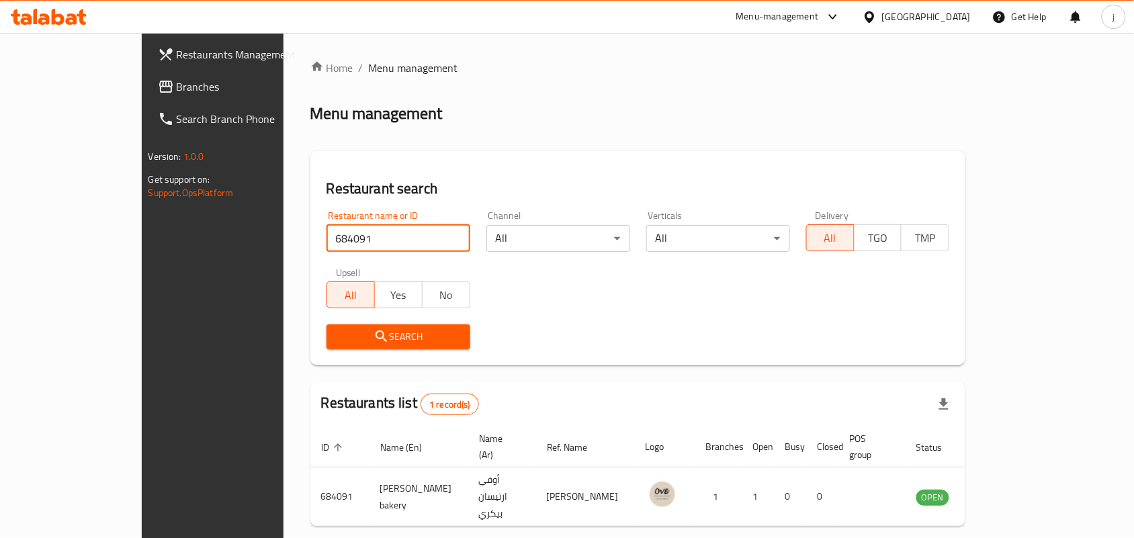
click at [885, 11] on div "[GEOGRAPHIC_DATA]" at bounding box center [926, 16] width 89 height 15
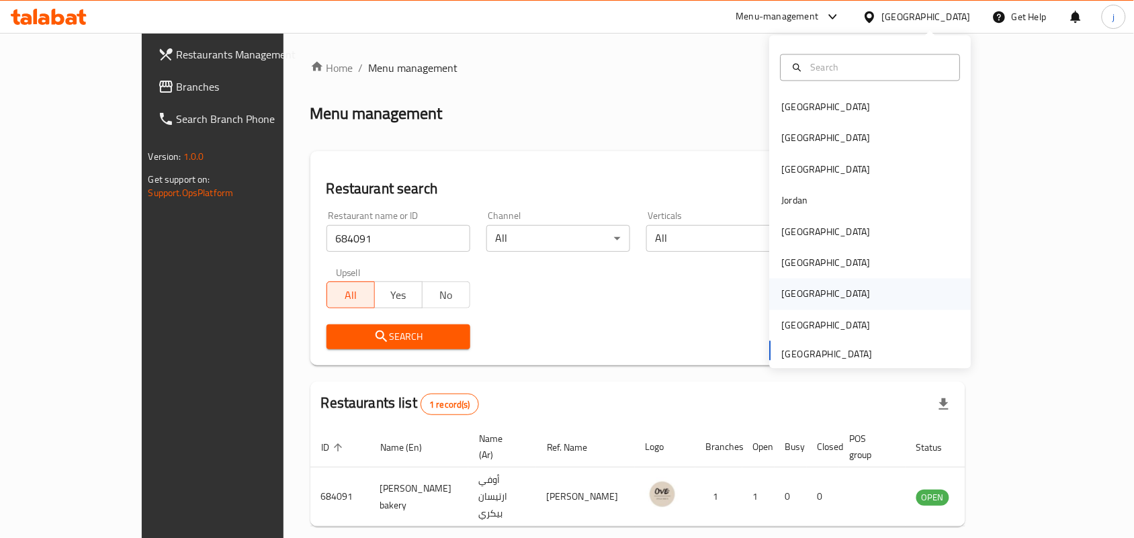
click at [809, 296] on div "[GEOGRAPHIC_DATA]" at bounding box center [870, 294] width 201 height 31
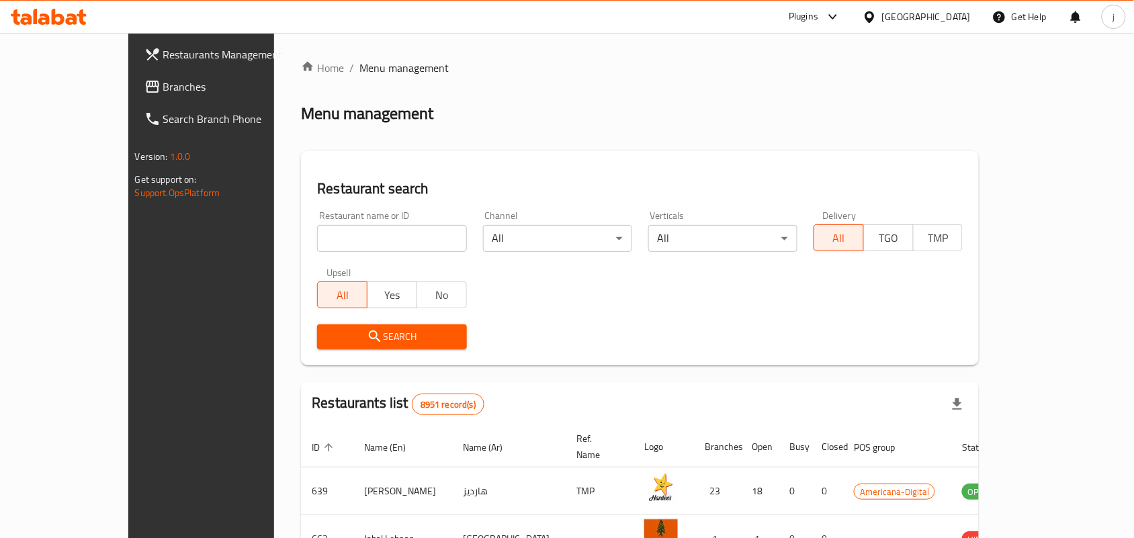
click at [163, 93] on span "Branches" at bounding box center [235, 87] width 144 height 16
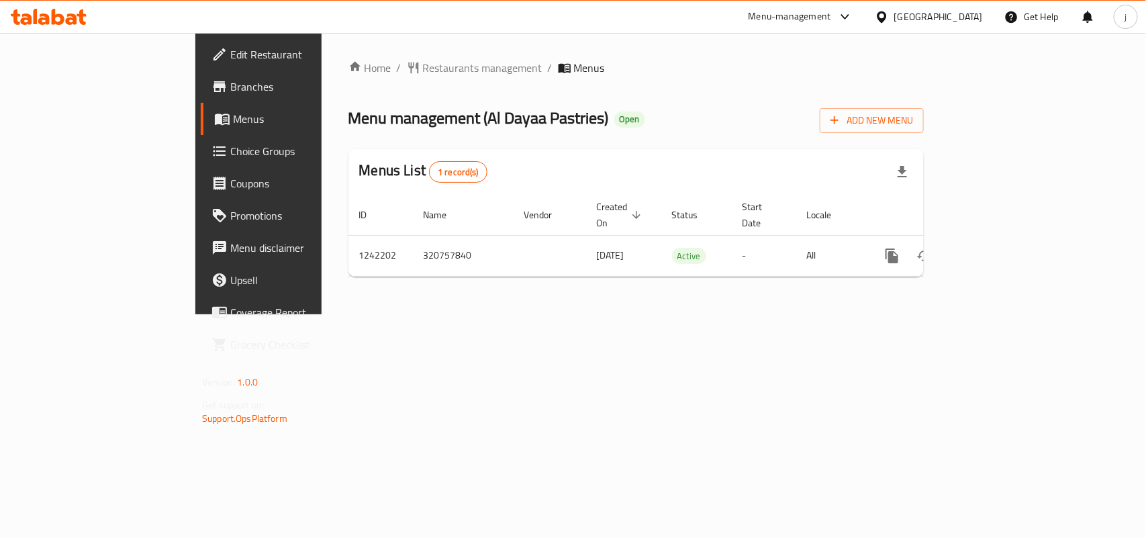
click at [341, 69] on div at bounding box center [573, 269] width 1146 height 538
click at [423, 69] on span "Restaurants management" at bounding box center [483, 68] width 120 height 16
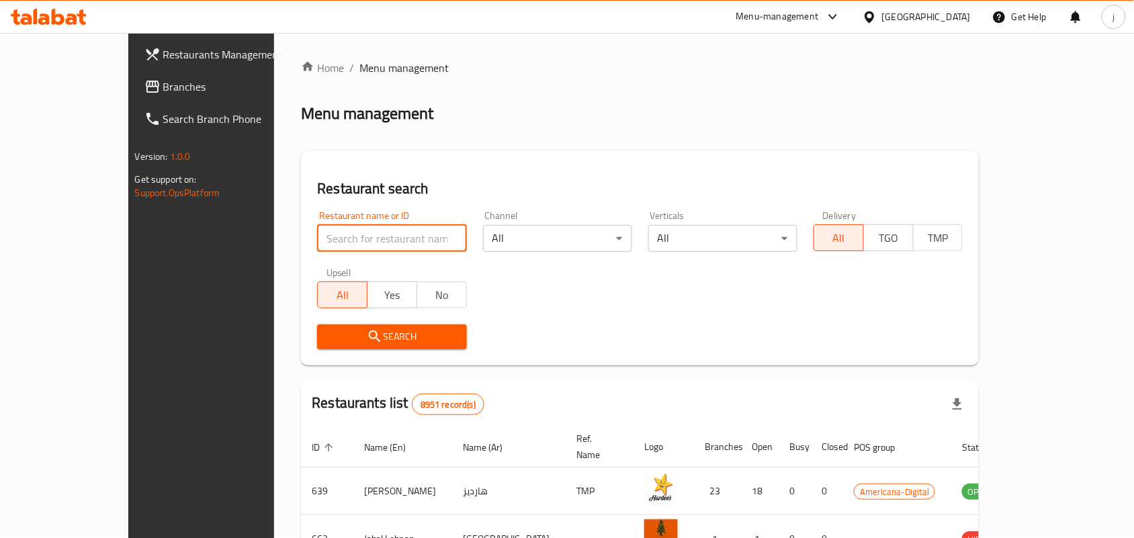
click at [317, 236] on input "search" at bounding box center [391, 238] width 149 height 27
paste input "681047"
type input "681047"
click button "Search" at bounding box center [391, 336] width 149 height 25
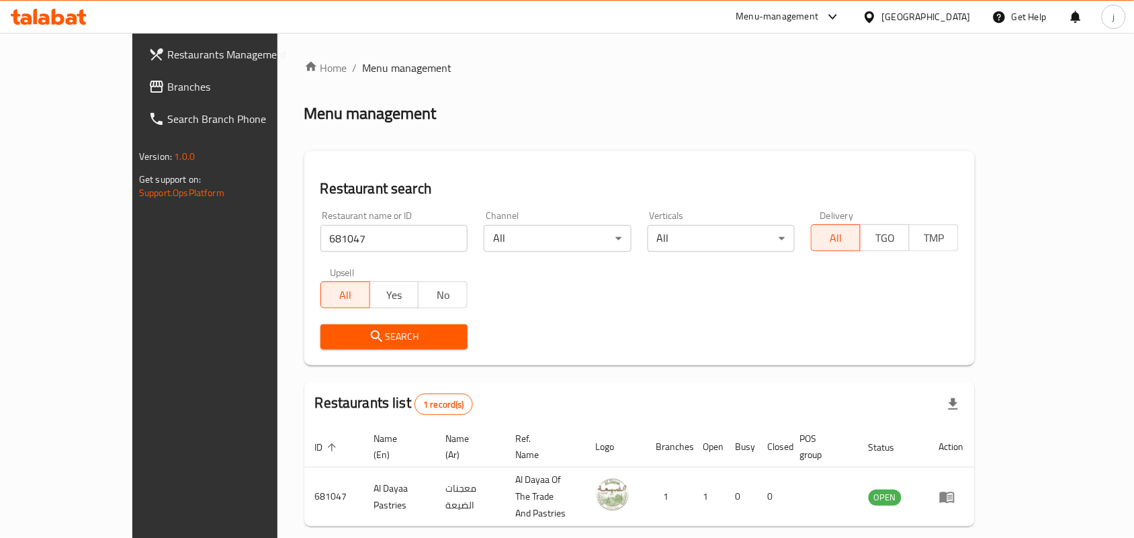
click at [952, 17] on div "[GEOGRAPHIC_DATA]" at bounding box center [926, 16] width 89 height 15
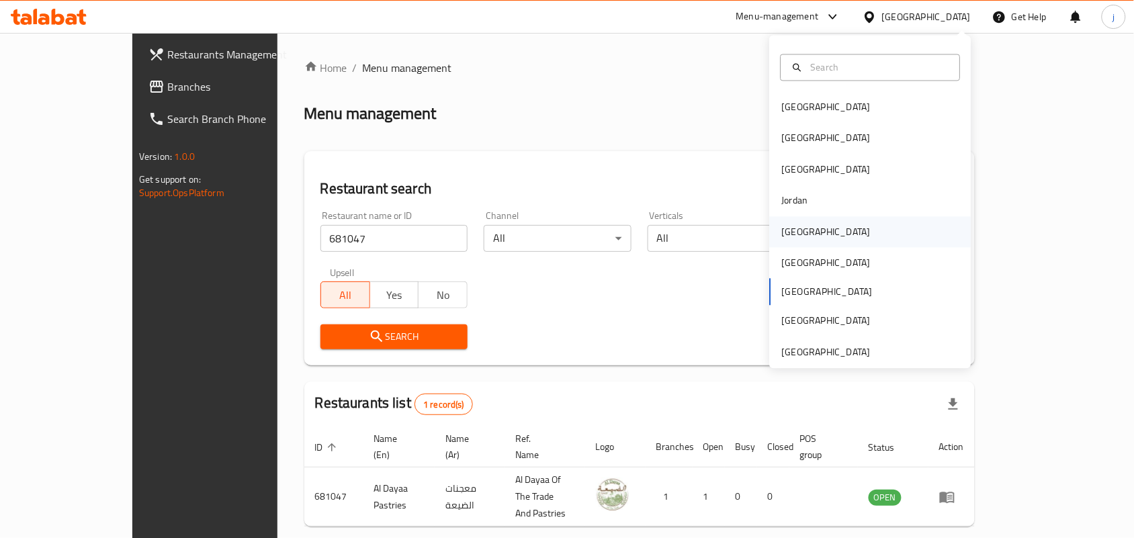
click at [803, 238] on div "[GEOGRAPHIC_DATA]" at bounding box center [826, 231] width 110 height 31
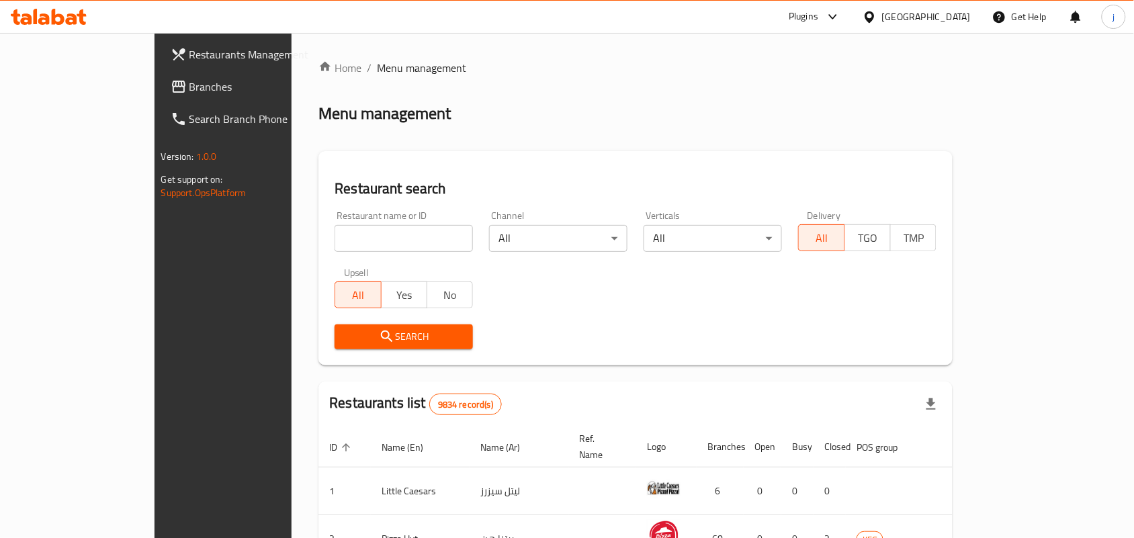
click at [189, 87] on span "Branches" at bounding box center [261, 87] width 144 height 16
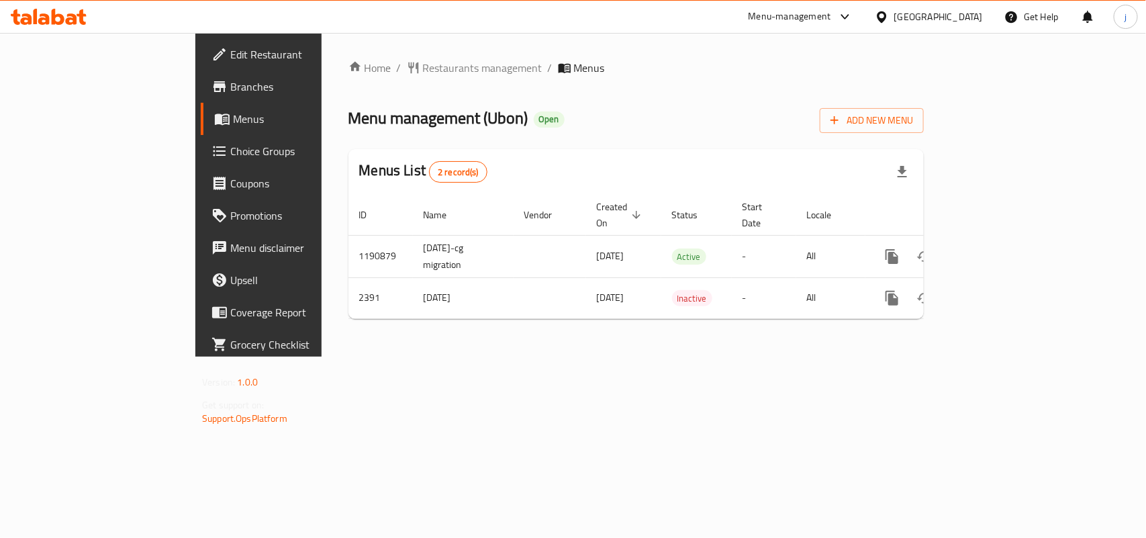
click at [423, 67] on span "Restaurants management" at bounding box center [483, 68] width 120 height 16
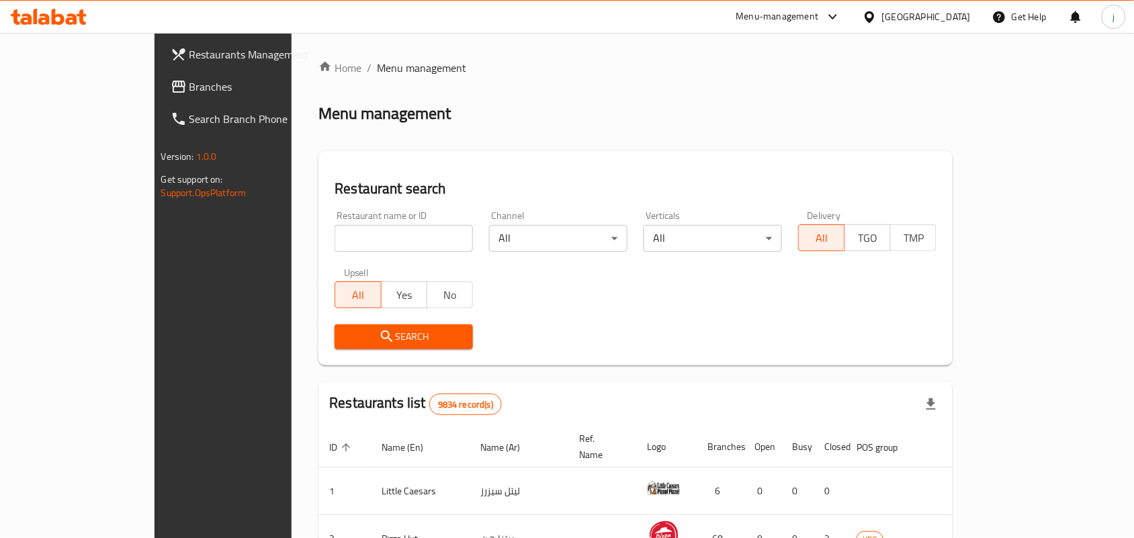
click at [334, 234] on input "search" at bounding box center [403, 238] width 138 height 27
paste input "1610"
type input "1610"
click button "Search" at bounding box center [403, 336] width 138 height 25
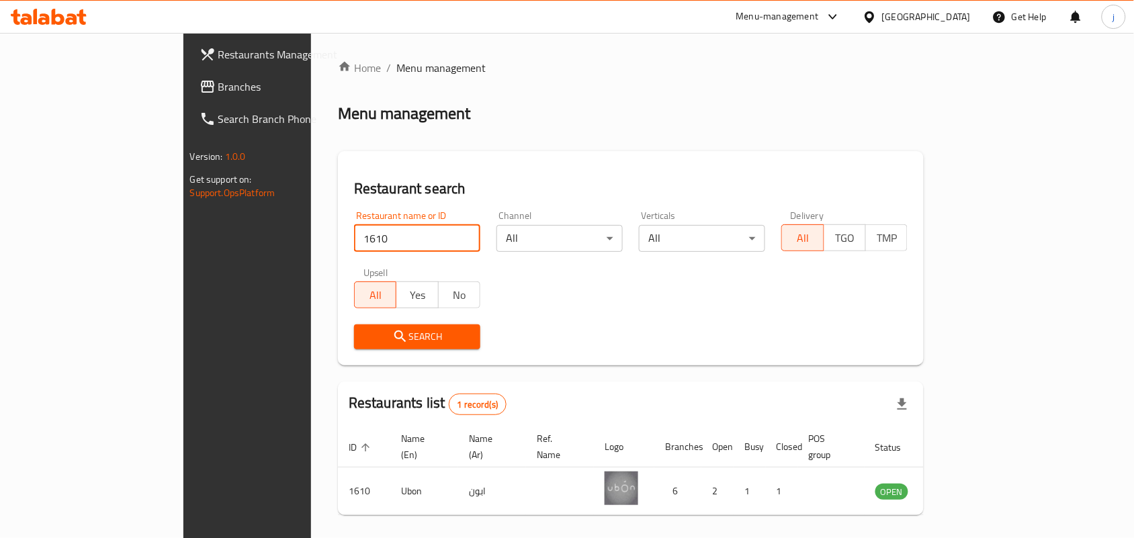
click at [882, 14] on div at bounding box center [871, 16] width 19 height 15
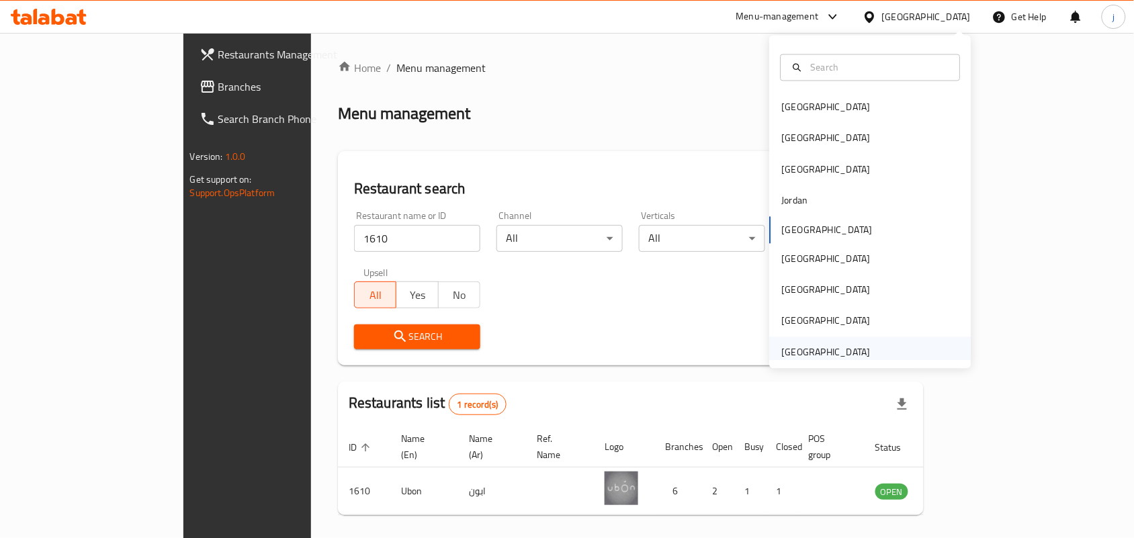
click at [866, 356] on div "[GEOGRAPHIC_DATA]" at bounding box center [826, 351] width 110 height 31
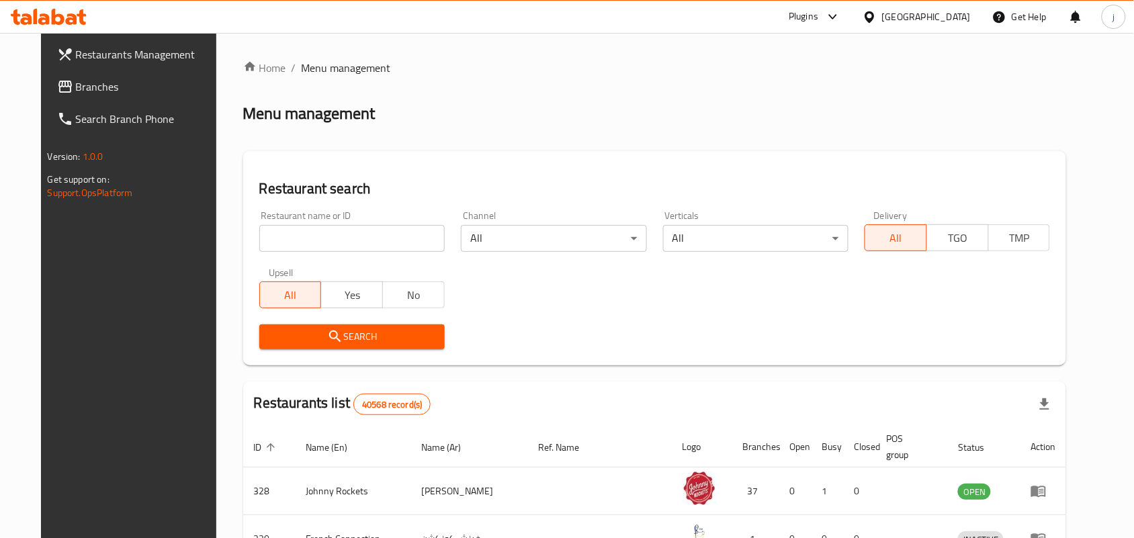
click at [76, 88] on span "Branches" at bounding box center [148, 87] width 144 height 16
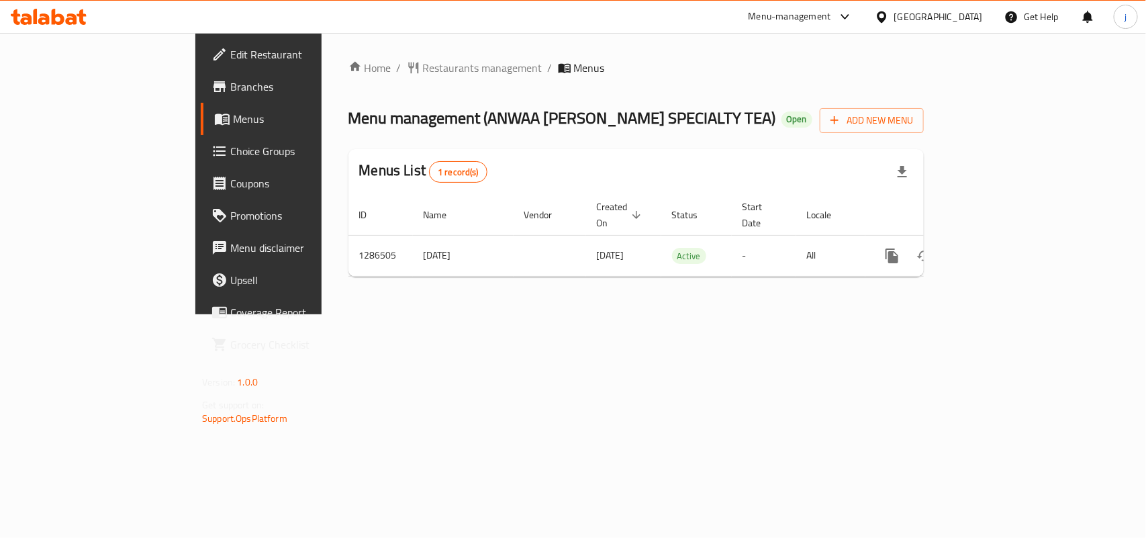
click at [423, 62] on span "Restaurants management" at bounding box center [483, 68] width 120 height 16
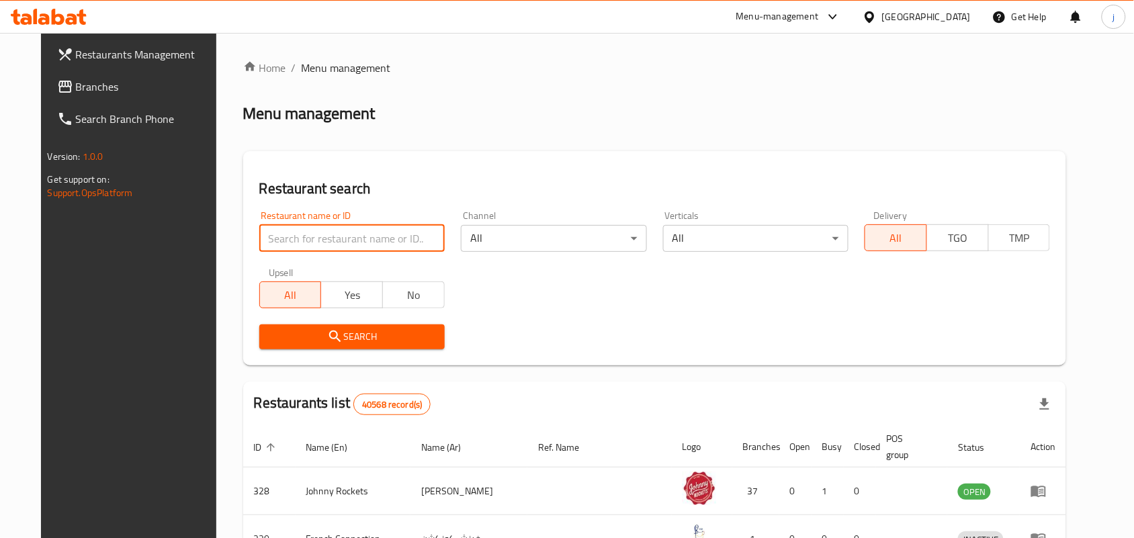
click at [353, 234] on input "search" at bounding box center [351, 238] width 185 height 27
paste input "696251"
type input "696251"
click button "Search" at bounding box center [351, 336] width 185 height 25
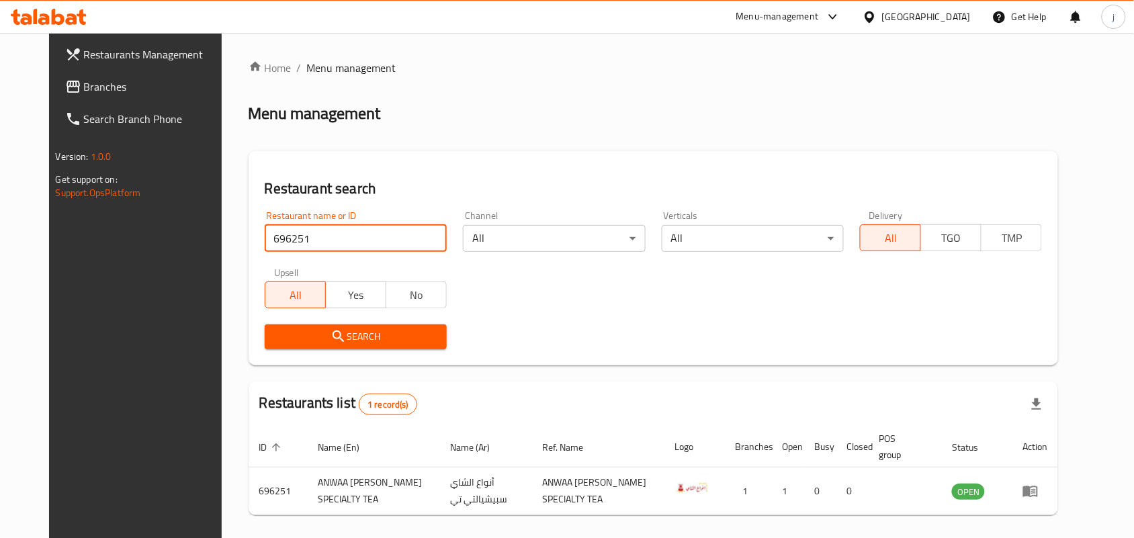
click at [898, 20] on div "[GEOGRAPHIC_DATA]" at bounding box center [926, 16] width 89 height 15
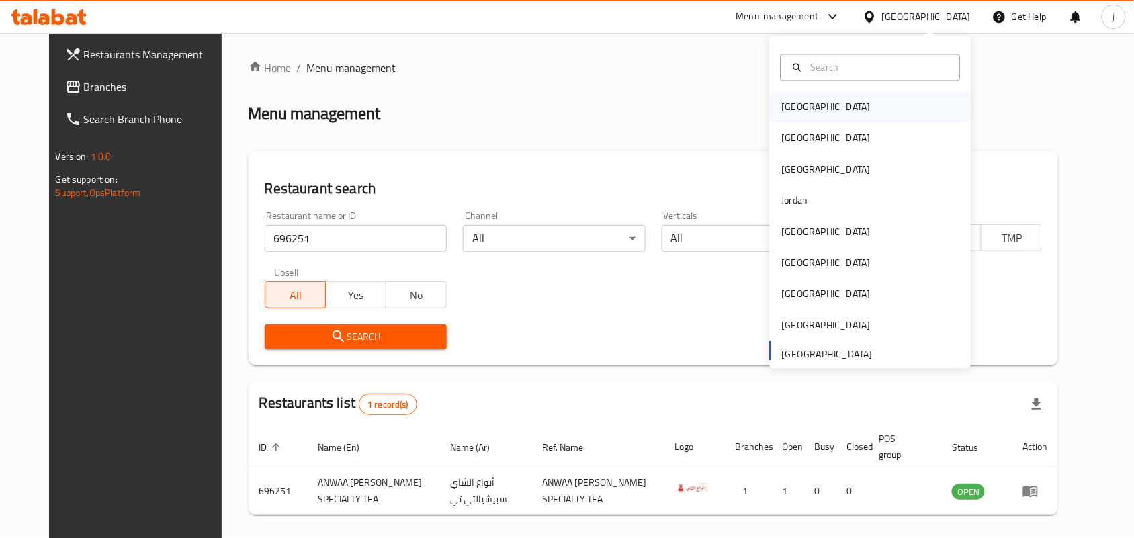
click at [805, 109] on div "[GEOGRAPHIC_DATA]" at bounding box center [826, 107] width 110 height 31
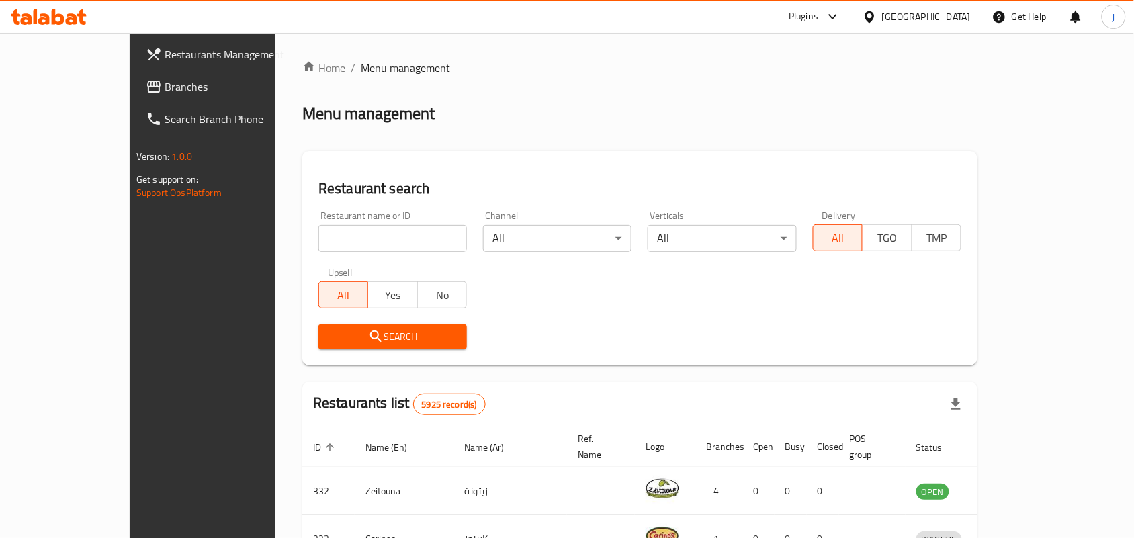
drag, startPoint x: 101, startPoint y: 84, endPoint x: 121, endPoint y: 86, distance: 19.6
click at [165, 84] on span "Branches" at bounding box center [237, 87] width 144 height 16
